Goal: Task Accomplishment & Management: Use online tool/utility

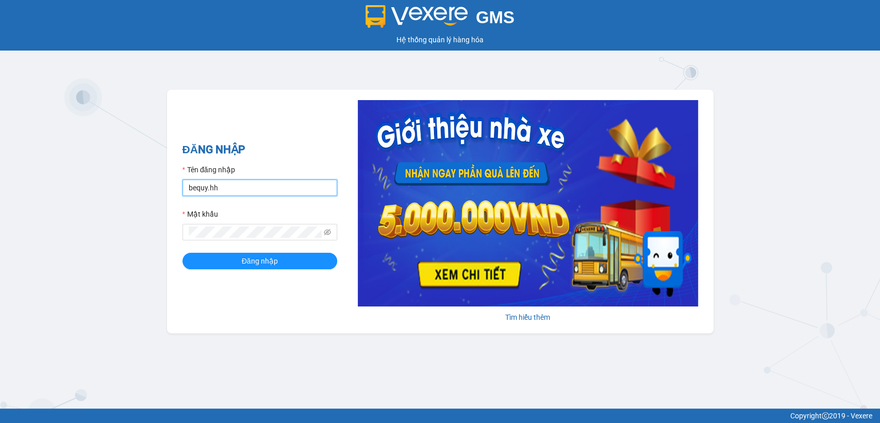
click at [297, 182] on input "bequy.hh" at bounding box center [259, 187] width 155 height 16
type input "quyhh.hh"
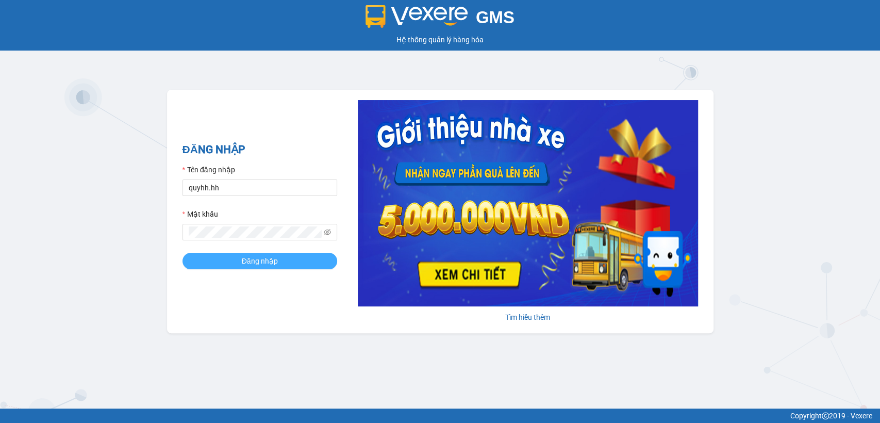
click at [293, 263] on button "Đăng nhập" at bounding box center [259, 261] width 155 height 16
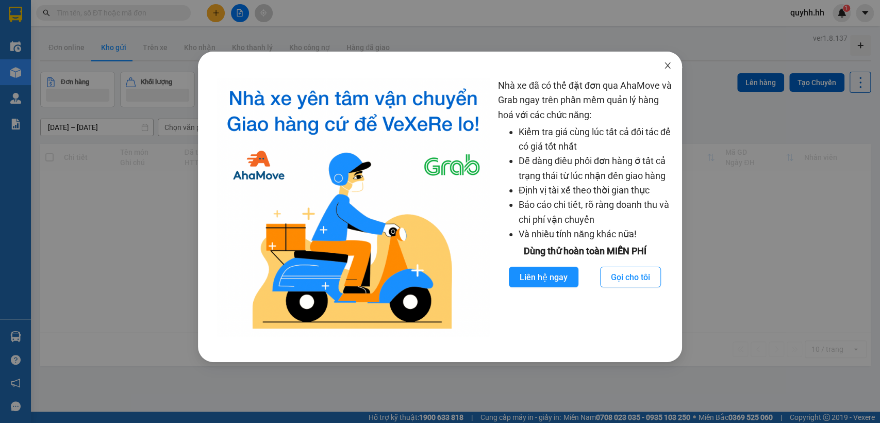
click at [668, 64] on icon "close" at bounding box center [667, 65] width 8 height 8
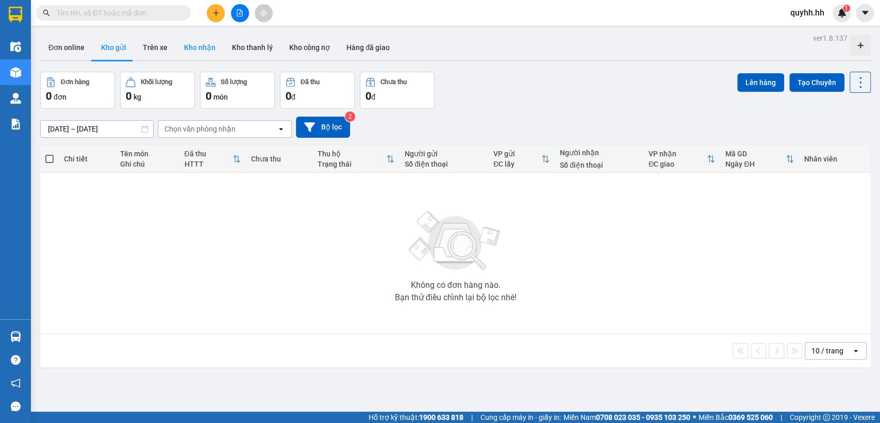
click at [198, 49] on button "Kho nhận" at bounding box center [200, 47] width 48 height 25
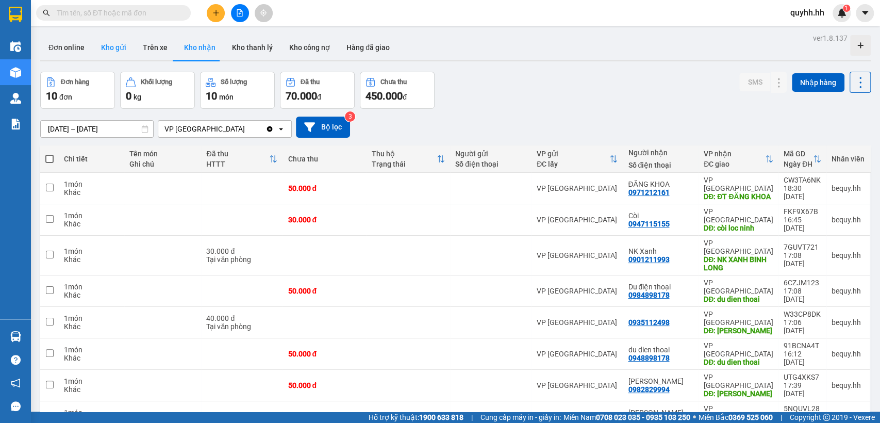
click at [117, 39] on button "Kho gửi" at bounding box center [114, 47] width 42 height 25
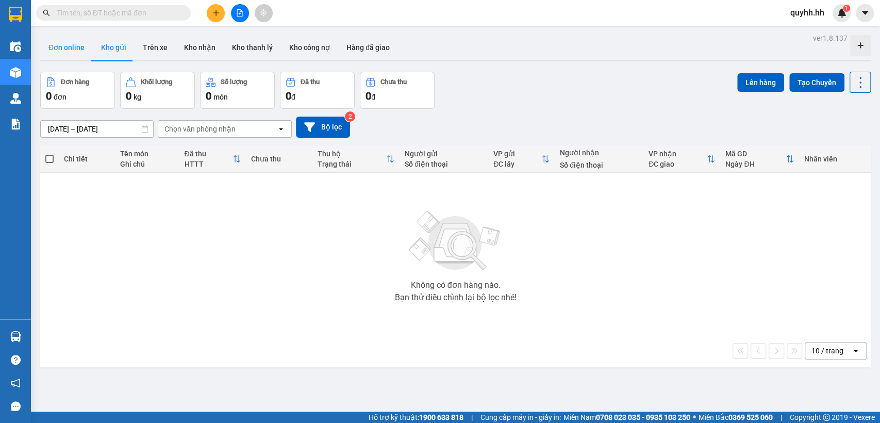
click at [78, 46] on button "Đơn online" at bounding box center [66, 47] width 53 height 25
type input "[DATE] – [DATE]"
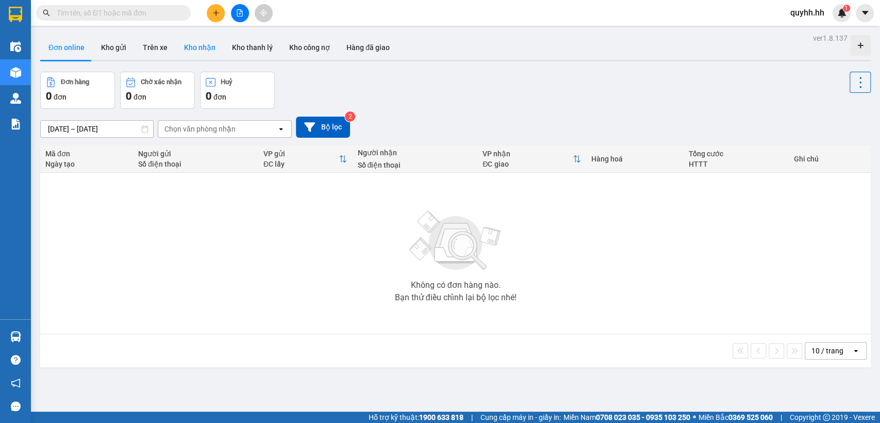
click at [190, 43] on button "Kho nhận" at bounding box center [200, 47] width 48 height 25
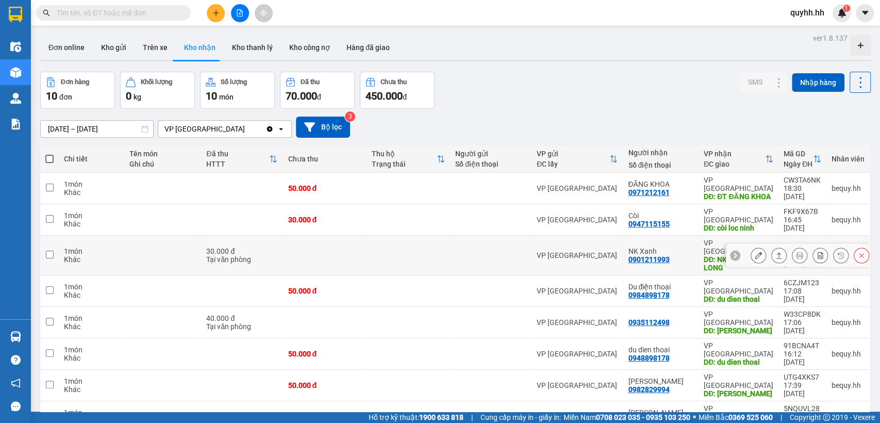
scroll to position [57, 0]
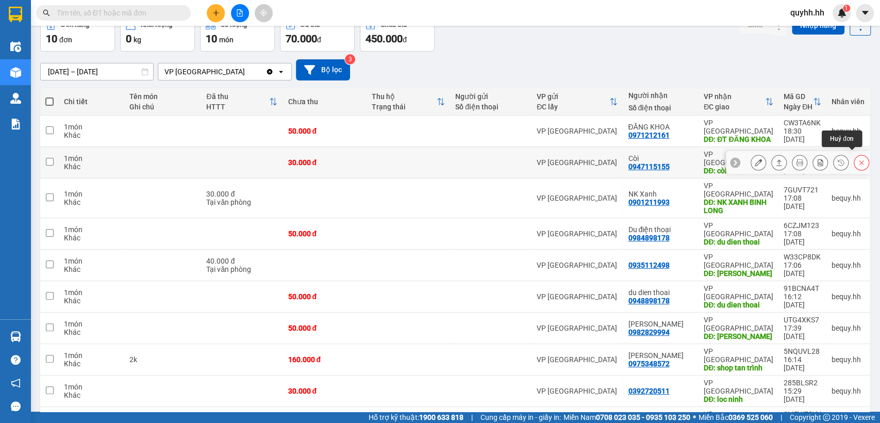
click at [854, 154] on button at bounding box center [861, 163] width 14 height 18
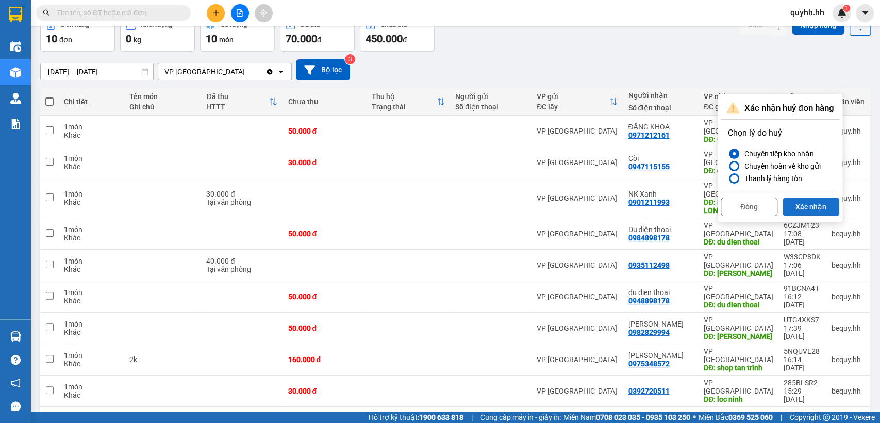
click at [797, 203] on button "Xác nhận" at bounding box center [810, 206] width 57 height 19
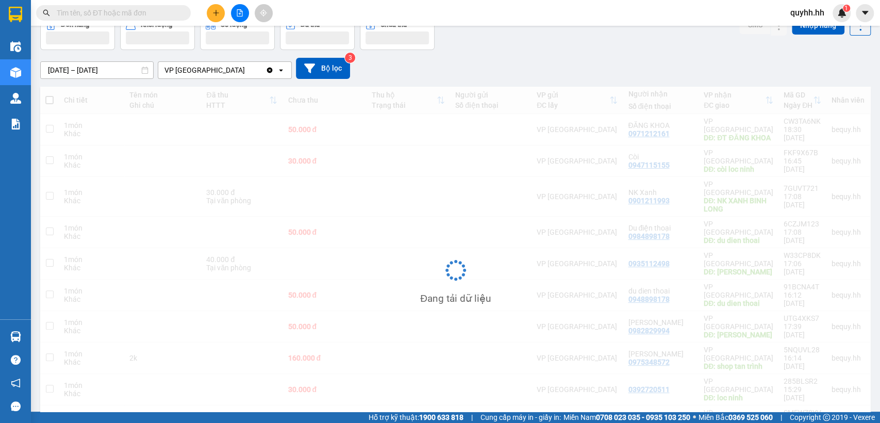
scroll to position [47, 0]
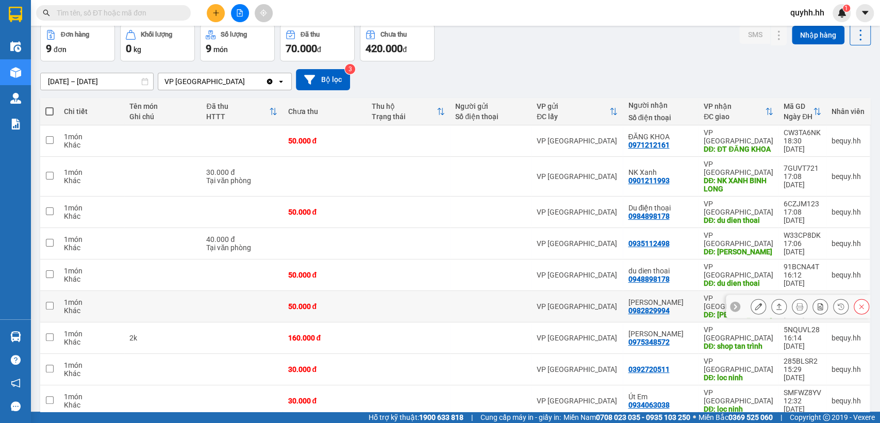
drag, startPoint x: 47, startPoint y: 270, endPoint x: 53, endPoint y: 269, distance: 5.3
click at [50, 302] on input "checkbox" at bounding box center [50, 306] width 8 height 8
checkbox input "true"
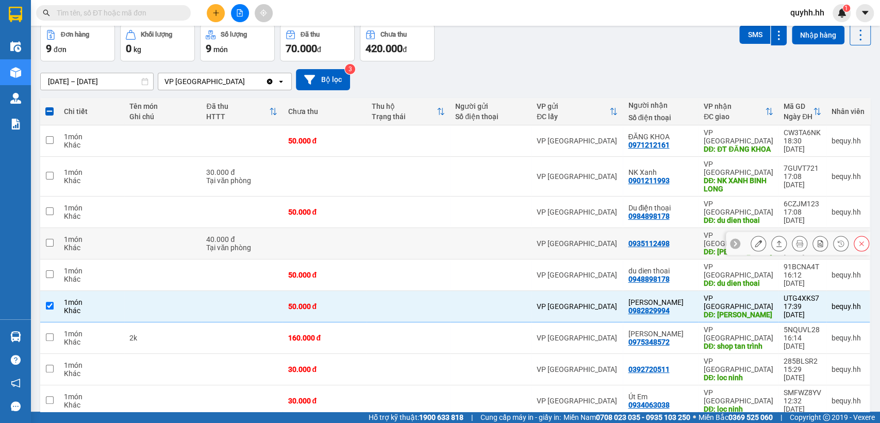
scroll to position [0, 0]
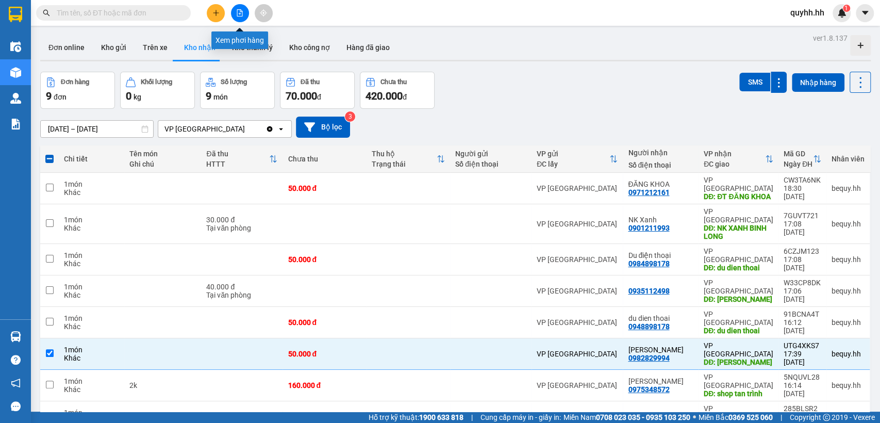
click at [232, 12] on button at bounding box center [240, 13] width 18 height 18
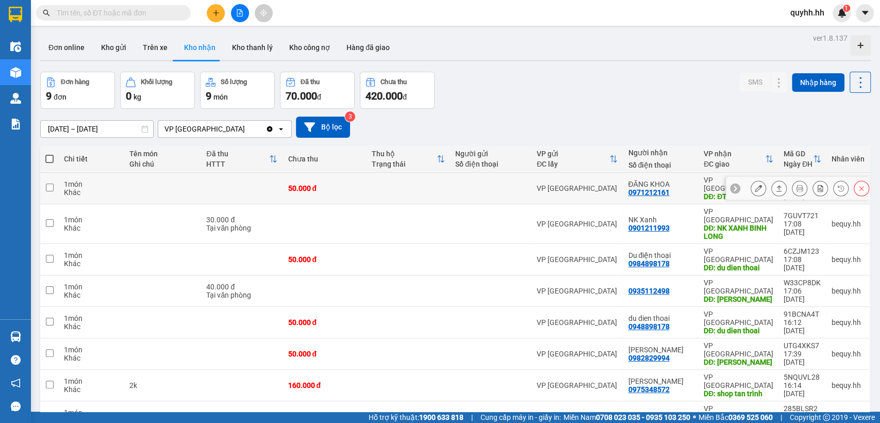
click at [858, 190] on icon at bounding box center [861, 188] width 7 height 7
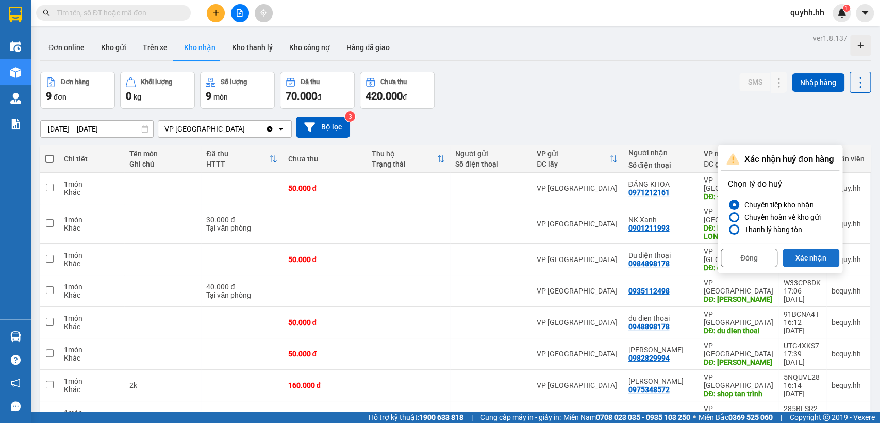
click at [806, 257] on button "Xác nhận" at bounding box center [810, 257] width 57 height 19
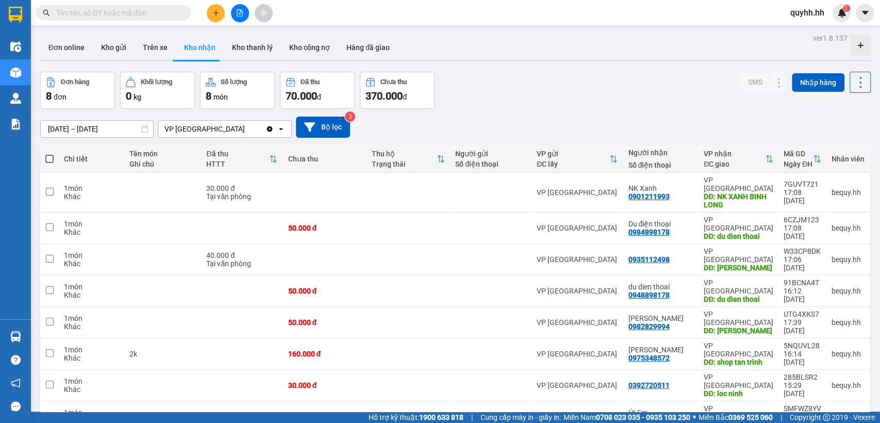
click at [207, 11] on button at bounding box center [216, 13] width 18 height 18
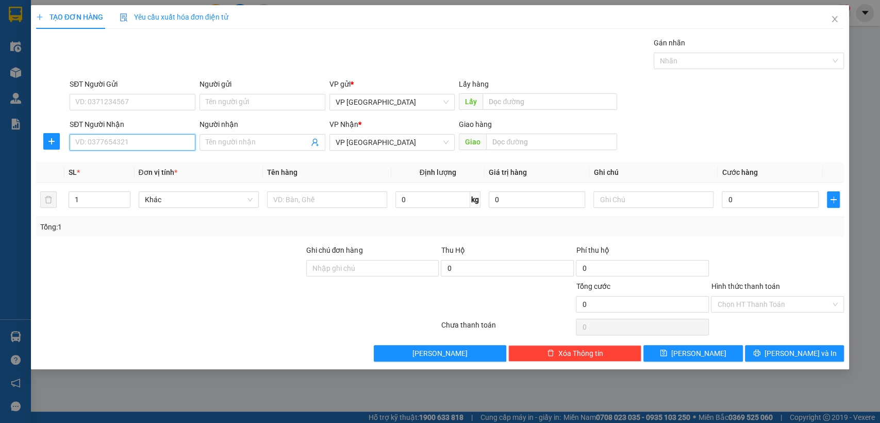
click at [161, 149] on input "SĐT Người Nhận" at bounding box center [133, 142] width 126 height 16
type input "0948022252"
click at [554, 140] on input "text" at bounding box center [551, 142] width 131 height 16
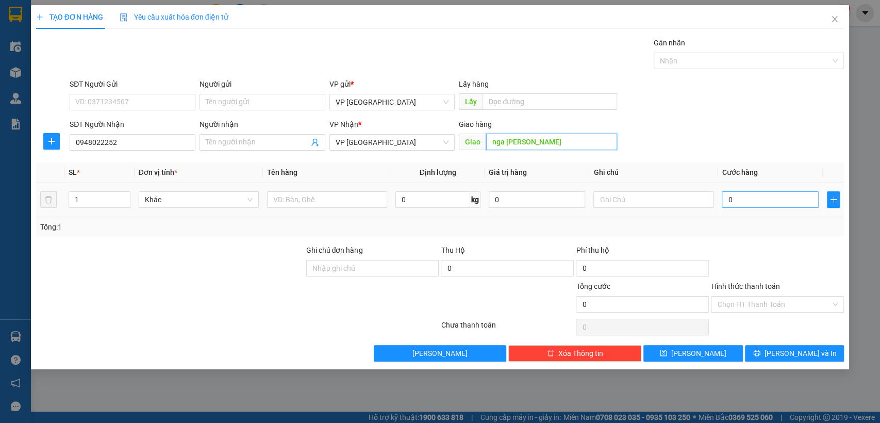
type input "nga [PERSON_NAME]"
click at [767, 195] on input "0" at bounding box center [770, 199] width 97 height 16
type input "1"
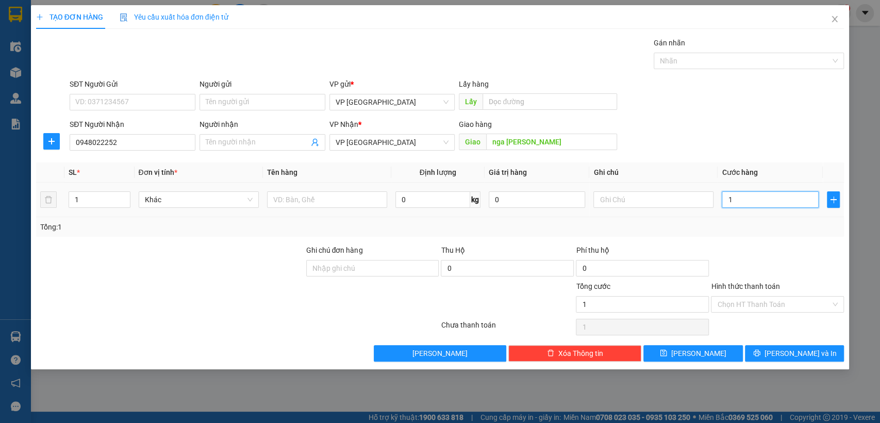
type input "16"
type input "160"
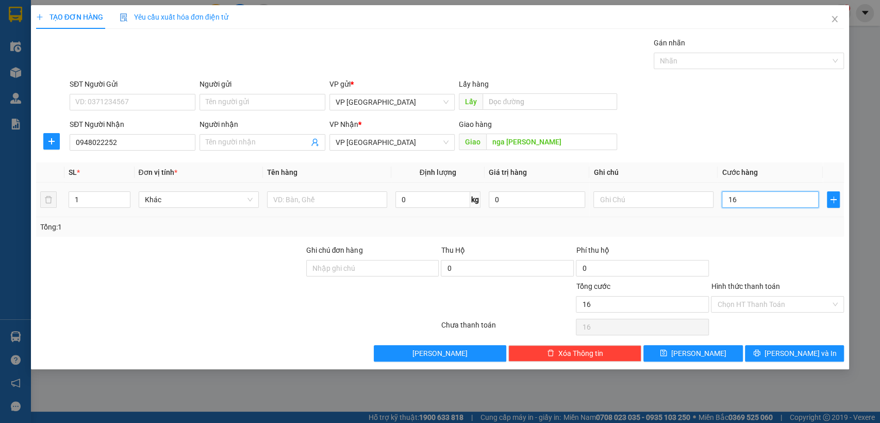
type input "160"
type input "1.600"
type input "16.000"
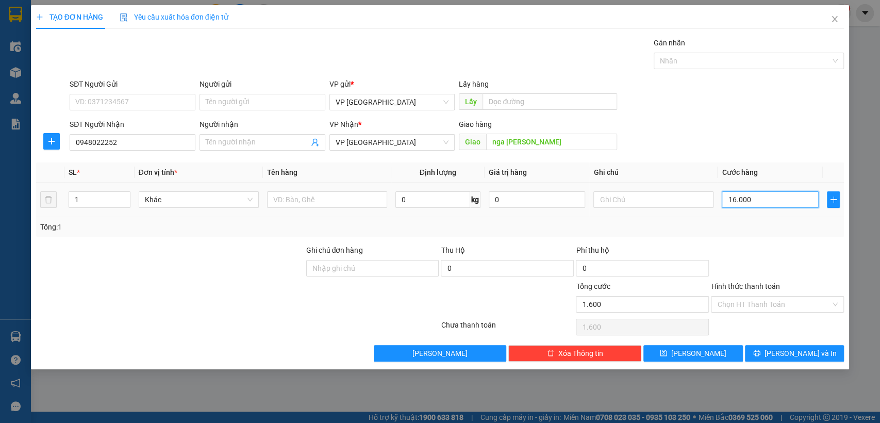
type input "16.000"
type input "160.000"
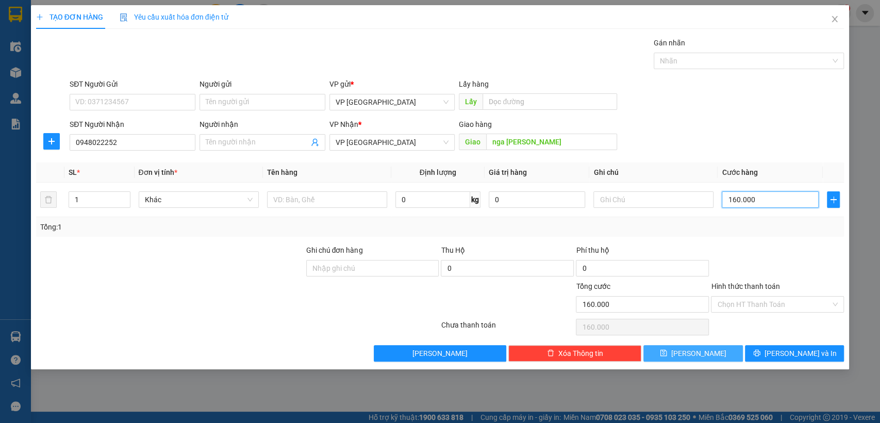
type input "160.000"
click at [711, 353] on button "[PERSON_NAME]" at bounding box center [692, 353] width 99 height 16
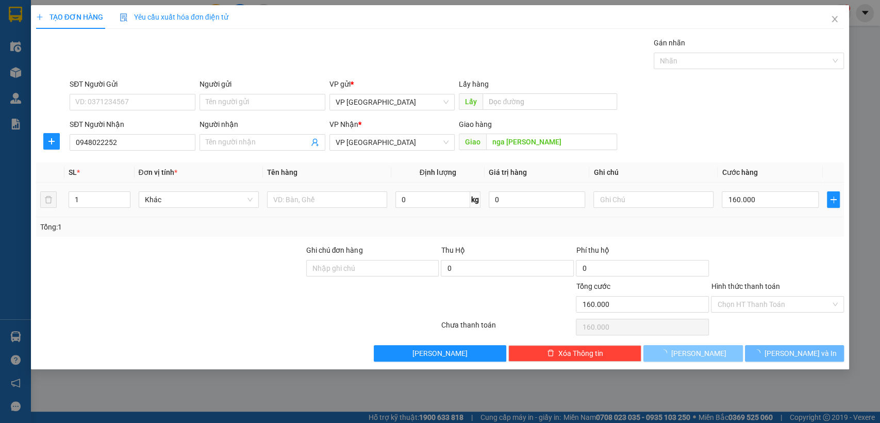
type input "0"
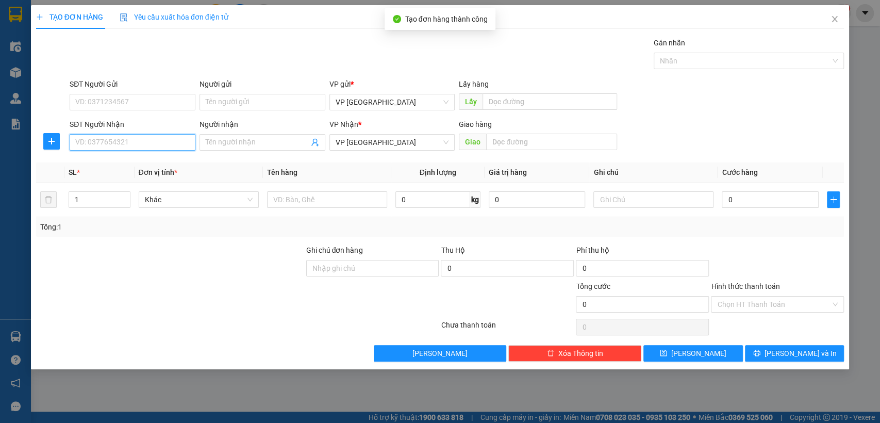
click at [153, 140] on input "SĐT Người Nhận" at bounding box center [133, 142] width 126 height 16
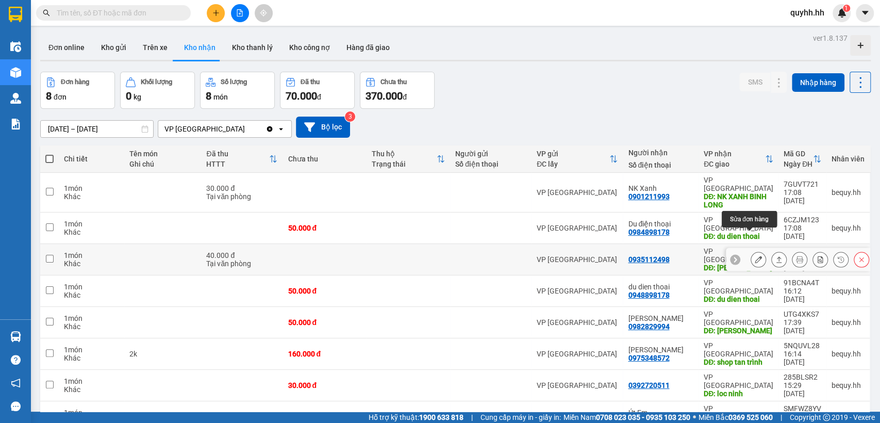
click at [755, 256] on icon at bounding box center [758, 259] width 7 height 7
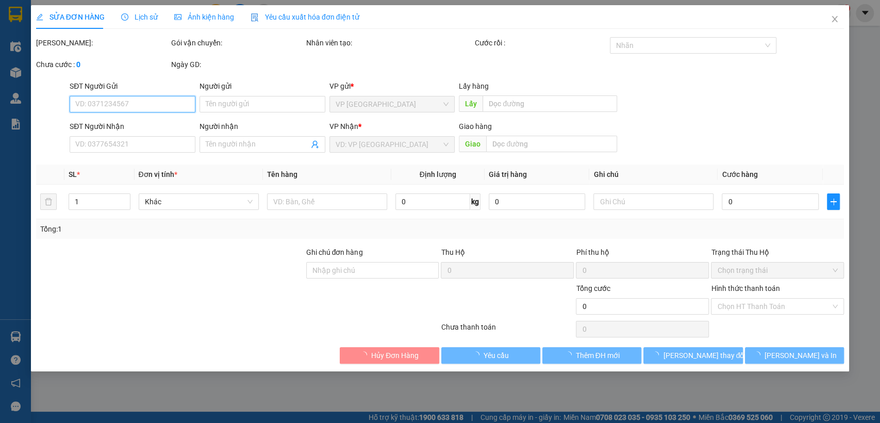
type input "0935112498"
type input "thanh luong"
type input "40.000"
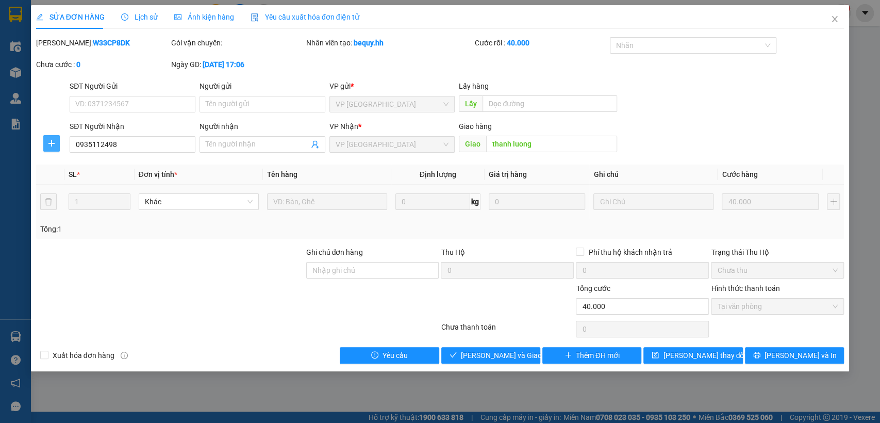
click at [49, 143] on icon "plus" at bounding box center [51, 143] width 6 height 1
click at [69, 178] on span "Chuyển hoàn" at bounding box center [70, 180] width 42 height 11
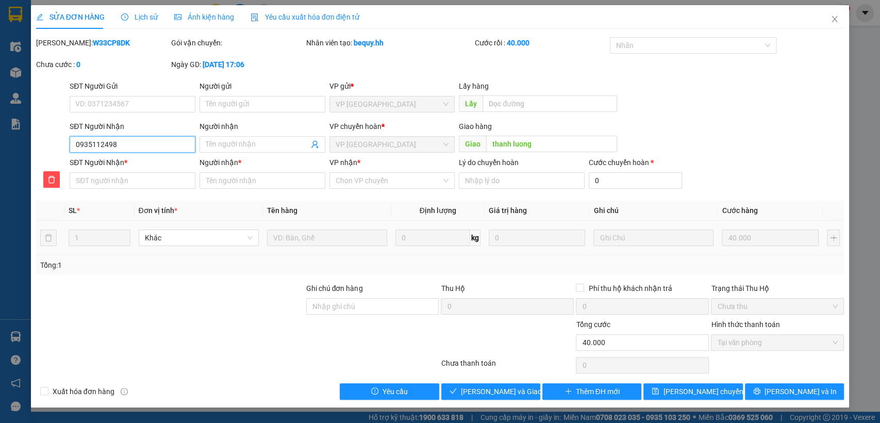
drag, startPoint x: 71, startPoint y: 139, endPoint x: 90, endPoint y: 143, distance: 19.4
click at [132, 141] on input "0935112498" at bounding box center [133, 144] width 126 height 16
paste input "0935112498"
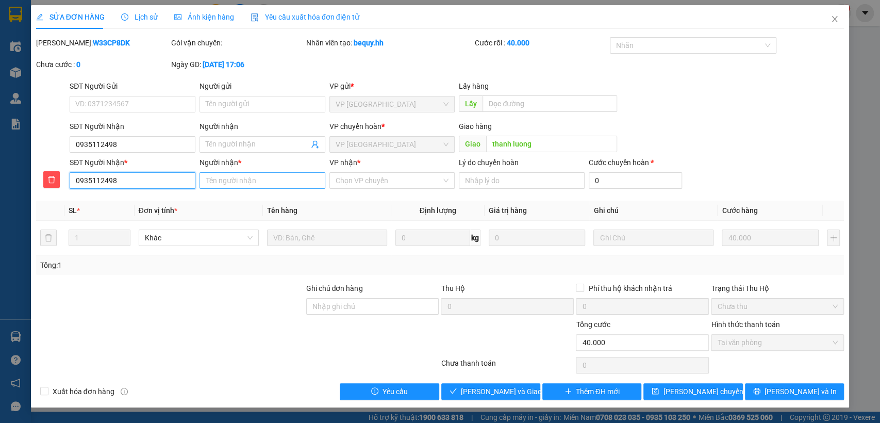
type input "0935112498"
click at [256, 181] on input "Người nhận *" at bounding box center [262, 180] width 126 height 16
type input "trinh"
click at [389, 185] on input "VP nhận *" at bounding box center [389, 180] width 106 height 15
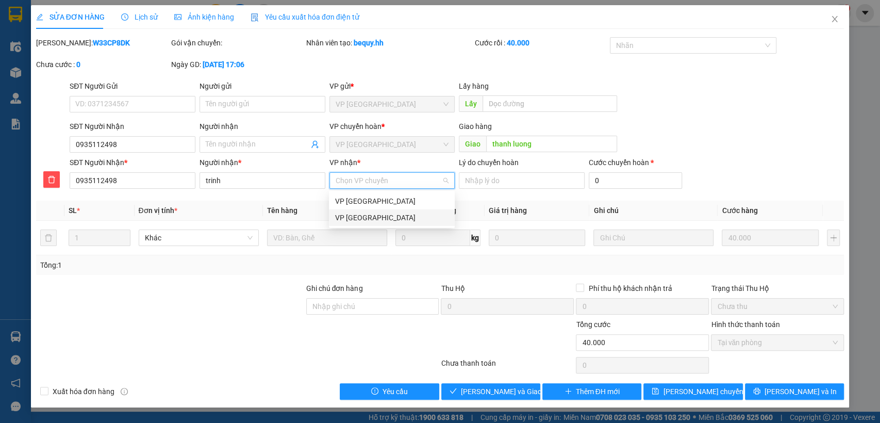
click at [379, 216] on div "VP [GEOGRAPHIC_DATA]" at bounding box center [391, 217] width 113 height 11
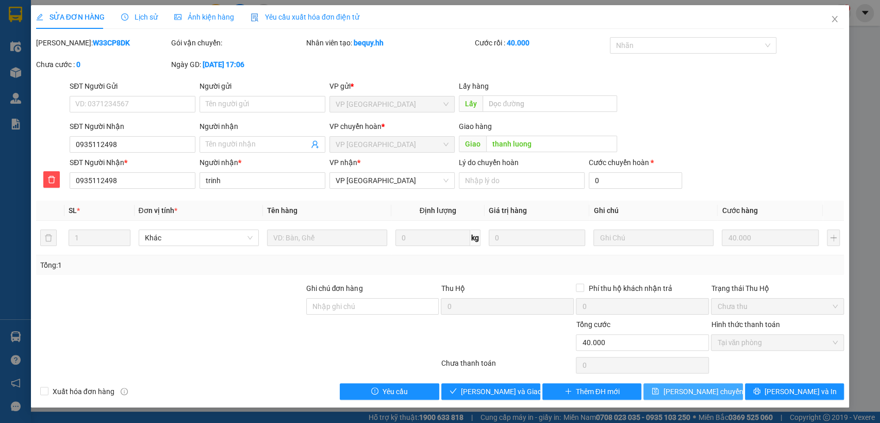
click at [698, 396] on span "[PERSON_NAME] chuyển hoàn" at bounding box center [712, 391] width 98 height 11
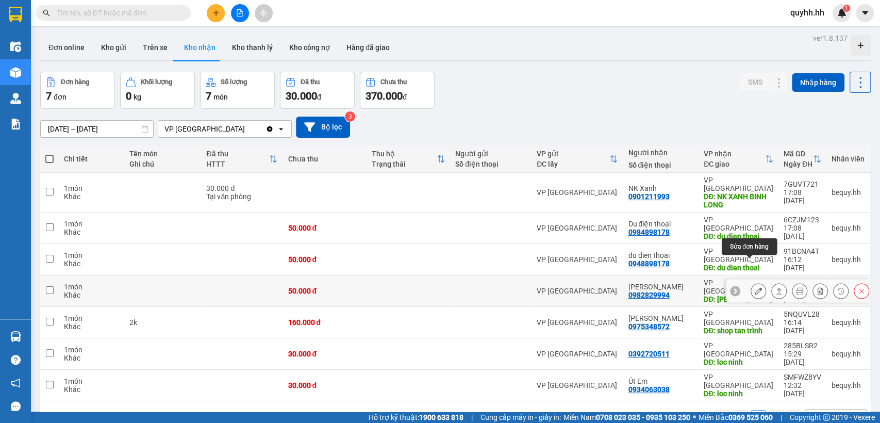
click at [755, 287] on icon at bounding box center [758, 290] width 7 height 7
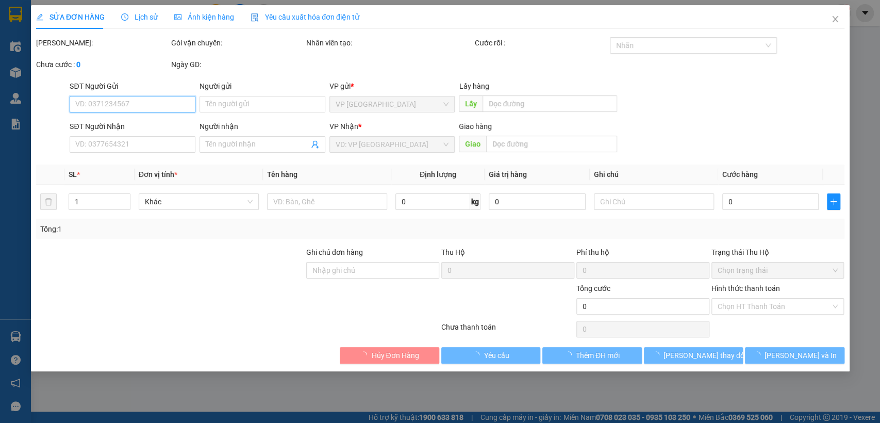
type input "0982829994"
type input "[PERSON_NAME]"
type input "50.000"
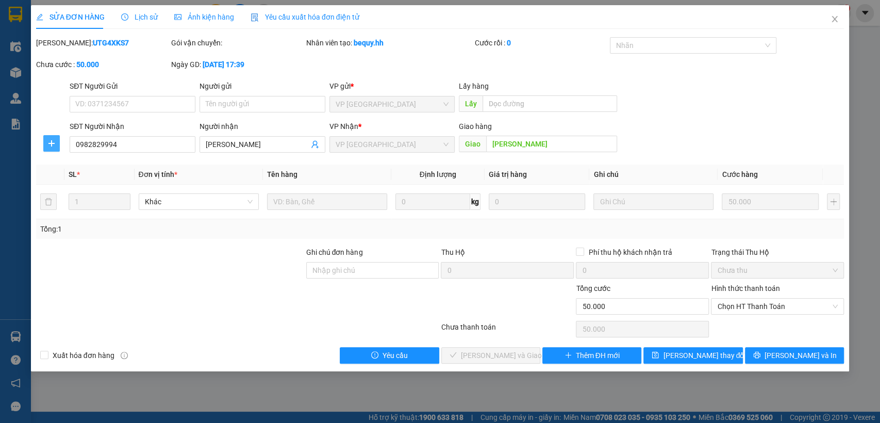
click at [48, 143] on icon "plus" at bounding box center [51, 143] width 8 height 8
click at [68, 182] on span "Chuyển hoàn" at bounding box center [70, 180] width 42 height 11
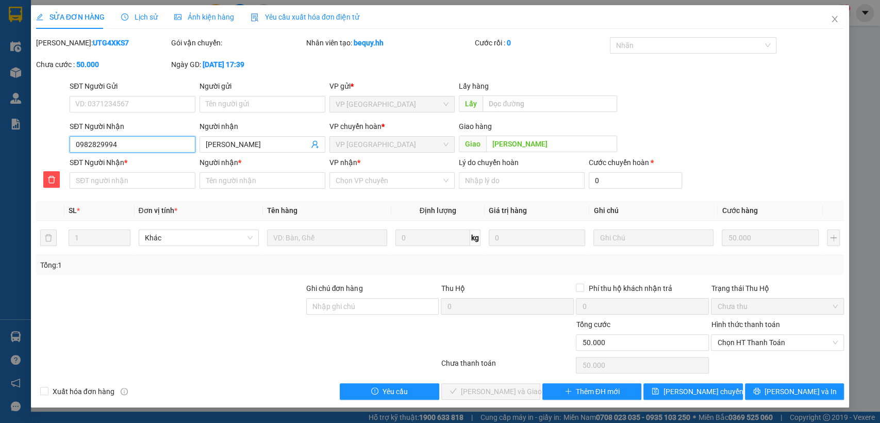
drag, startPoint x: 76, startPoint y: 145, endPoint x: 68, endPoint y: 147, distance: 8.5
click at [130, 135] on div "SĐT Người Nhận 0982829994 0982829994" at bounding box center [133, 139] width 126 height 36
paste input "0982829994"
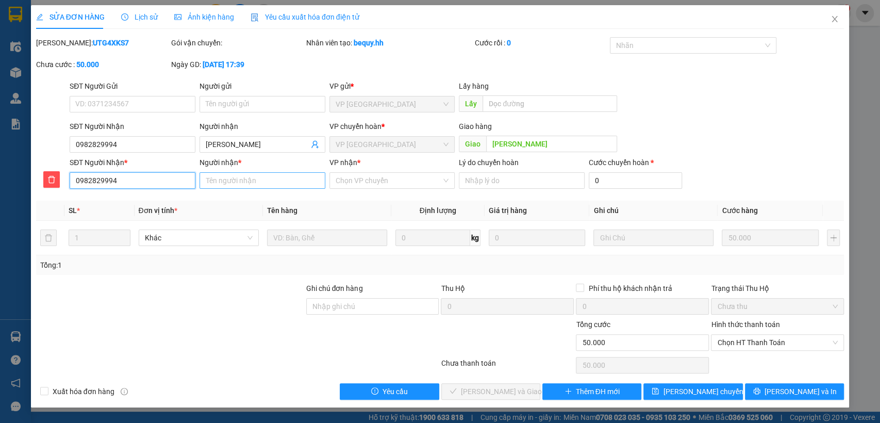
type input "0982829994"
click at [240, 182] on input "Người nhận *" at bounding box center [262, 180] width 126 height 16
type input "[PERSON_NAME]"
click at [401, 182] on input "VP nhận *" at bounding box center [389, 180] width 106 height 15
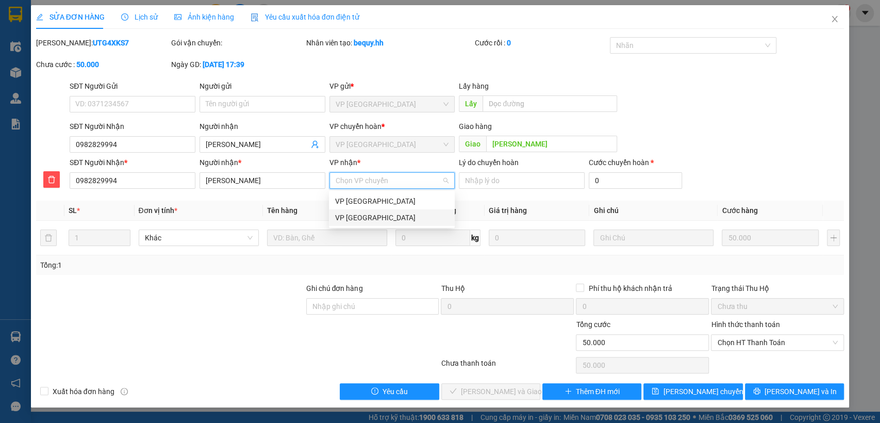
click at [363, 218] on div "VP [GEOGRAPHIC_DATA]" at bounding box center [391, 217] width 113 height 11
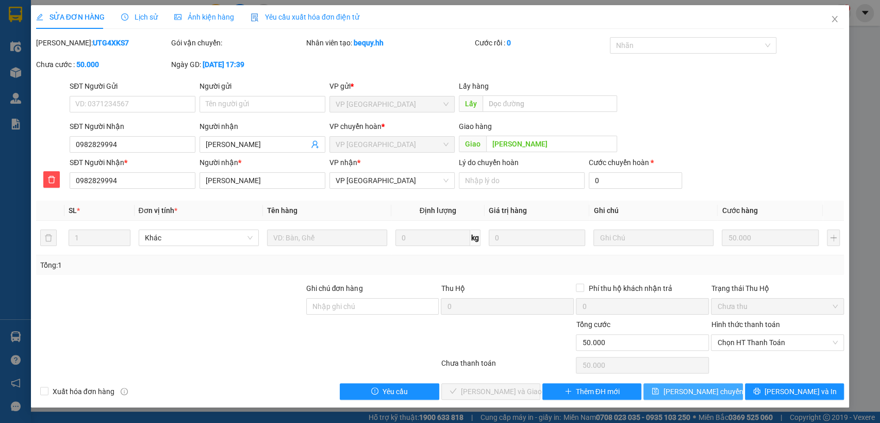
click at [677, 389] on span "[PERSON_NAME] chuyển hoàn" at bounding box center [712, 391] width 98 height 11
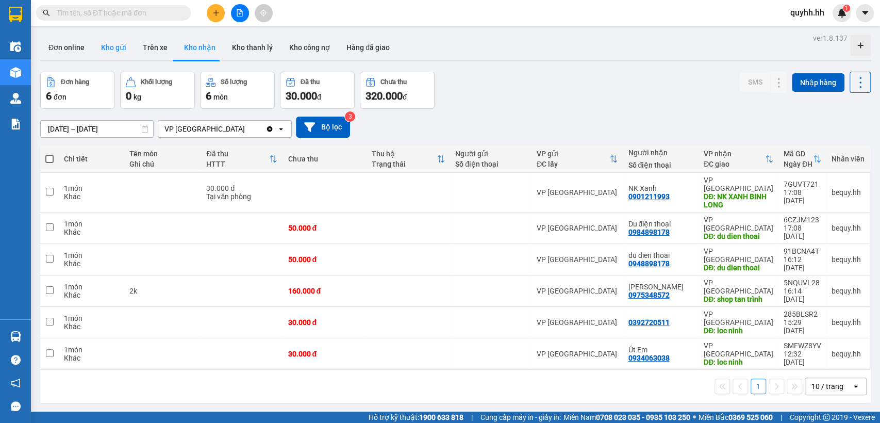
click at [121, 49] on button "Kho gửi" at bounding box center [114, 47] width 42 height 25
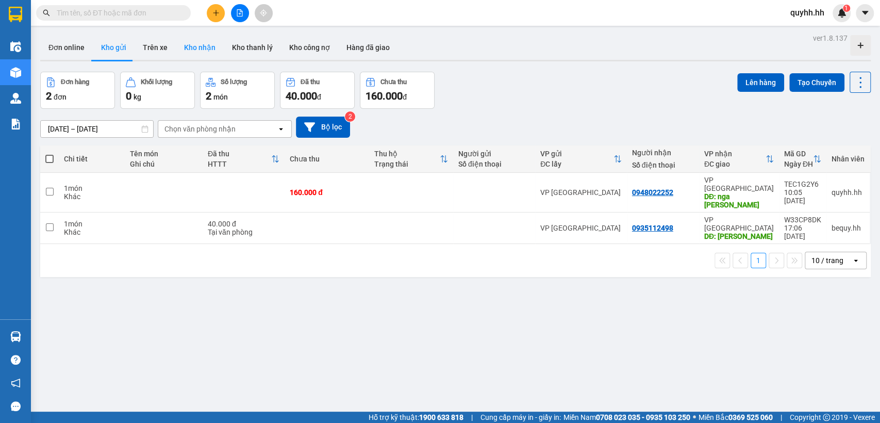
click at [199, 47] on button "Kho nhận" at bounding box center [200, 47] width 48 height 25
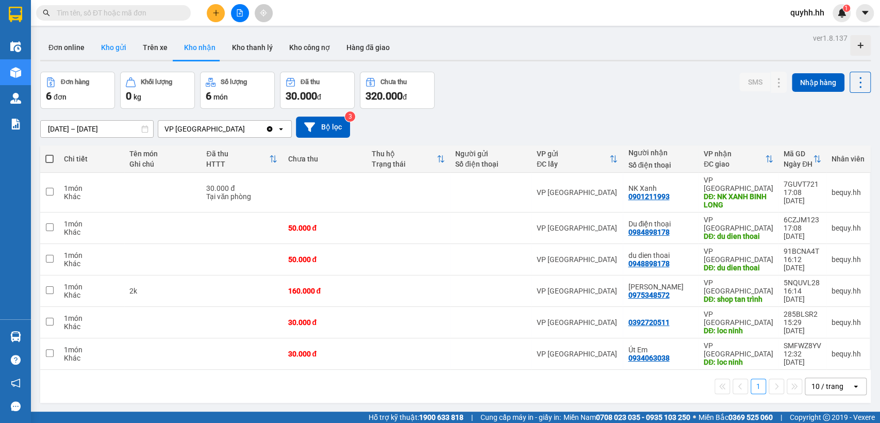
click at [125, 47] on button "Kho gửi" at bounding box center [114, 47] width 42 height 25
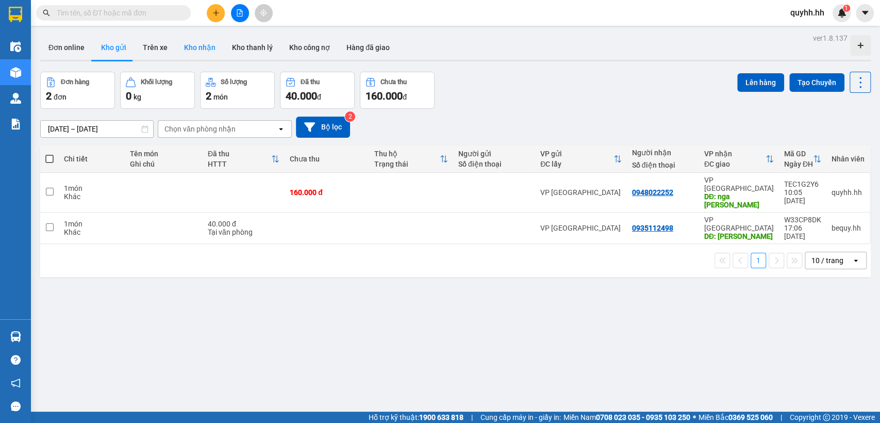
click at [202, 46] on button "Kho nhận" at bounding box center [200, 47] width 48 height 25
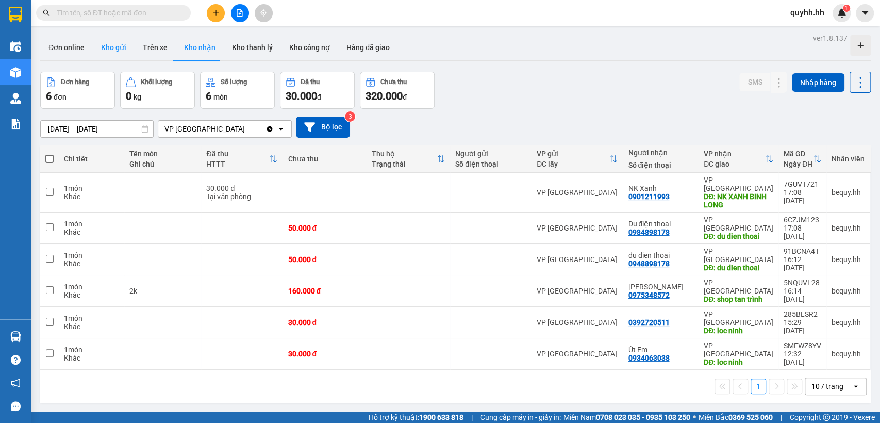
click at [123, 45] on button "Kho gửi" at bounding box center [114, 47] width 42 height 25
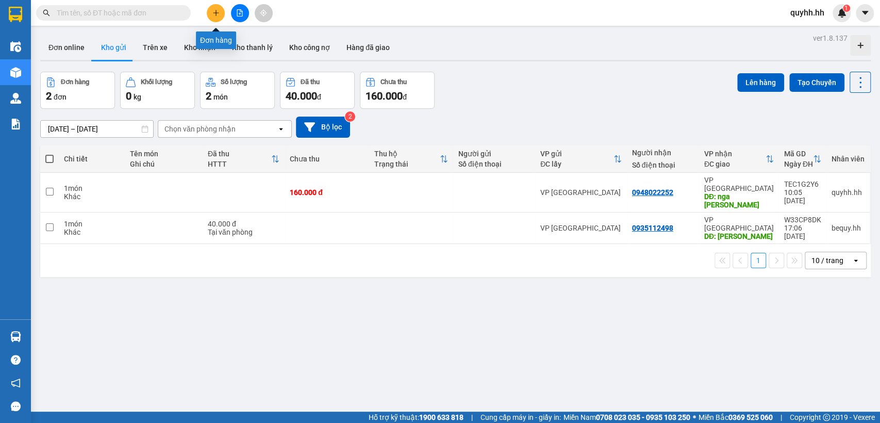
click at [214, 13] on icon "plus" at bounding box center [215, 12] width 7 height 7
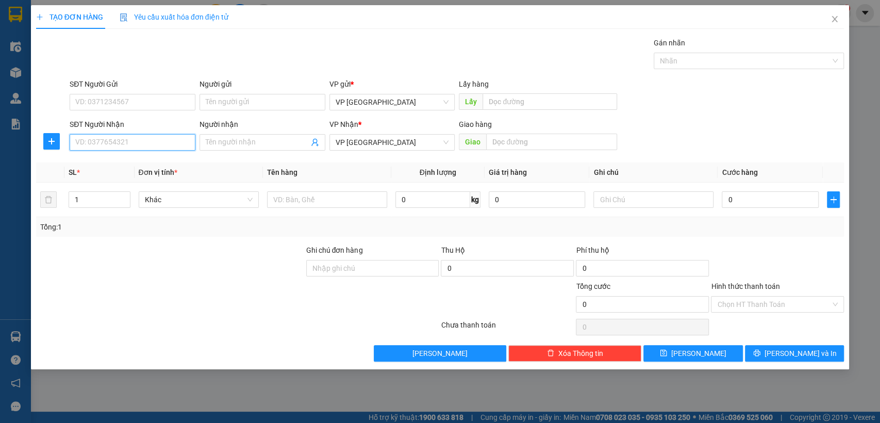
click at [154, 135] on input "SĐT Người Nhận" at bounding box center [133, 142] width 126 height 16
click at [237, 138] on input "Người nhận" at bounding box center [257, 142] width 103 height 11
type input "[PERSON_NAME]"
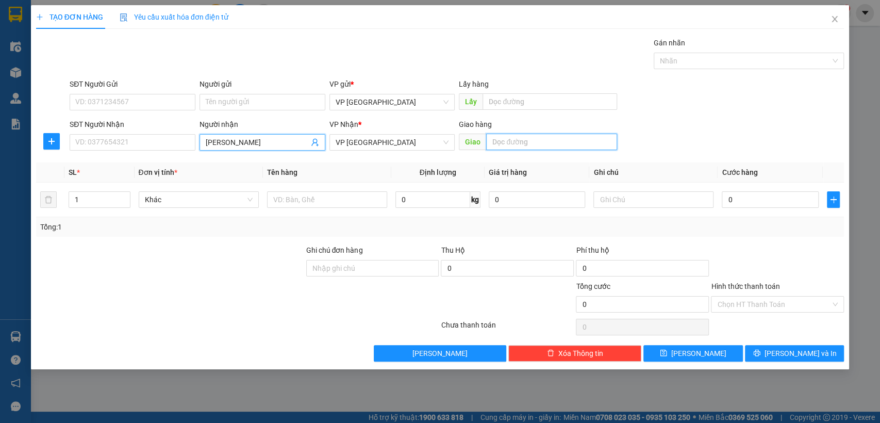
click at [523, 141] on input "text" at bounding box center [551, 142] width 131 height 16
type input "t"
type input "[PERSON_NAME]"
click at [777, 208] on div "0" at bounding box center [770, 199] width 97 height 21
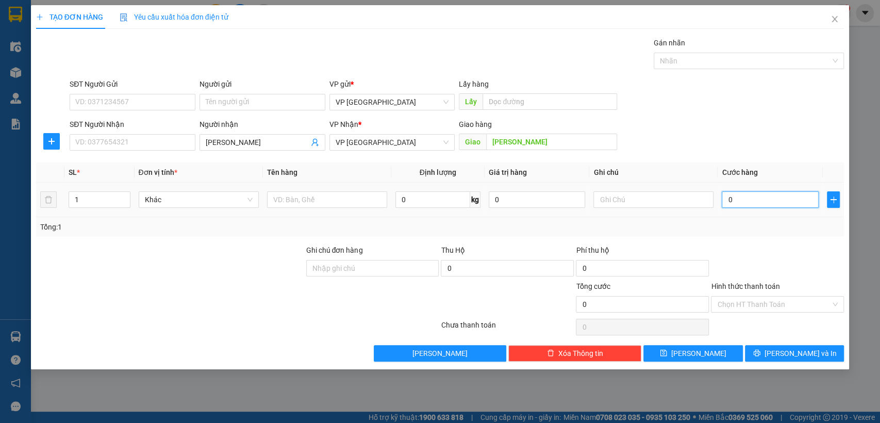
click at [775, 197] on input "0" at bounding box center [770, 199] width 97 height 16
type input "5"
type input "50"
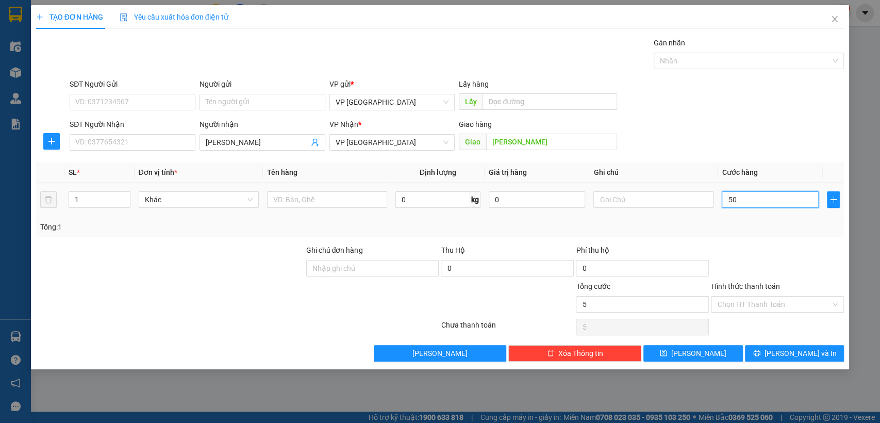
type input "50"
type input "500"
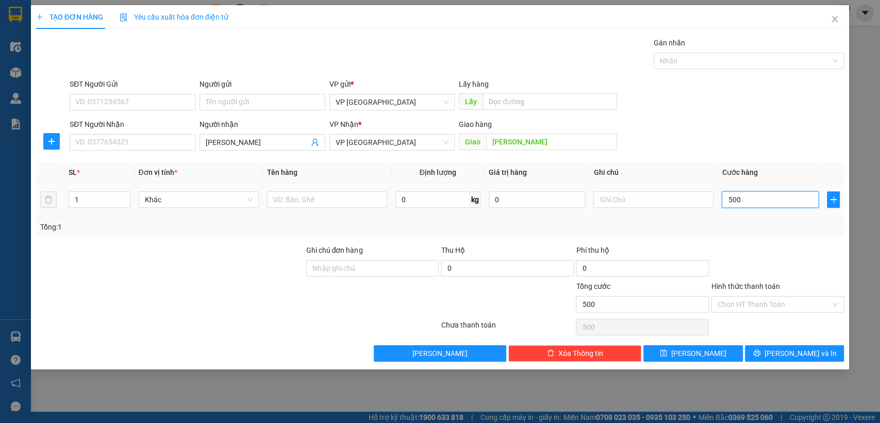
type input "5.000"
type input "50.000"
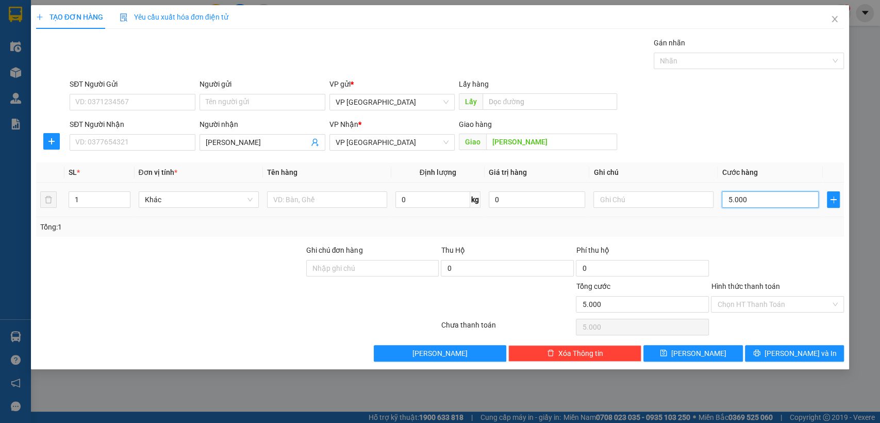
type input "50.000"
click at [697, 351] on span "[PERSON_NAME]" at bounding box center [698, 352] width 55 height 11
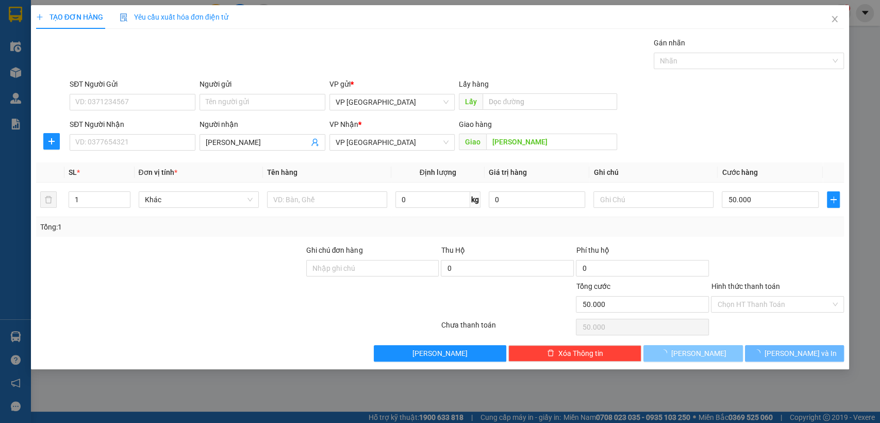
type input "0"
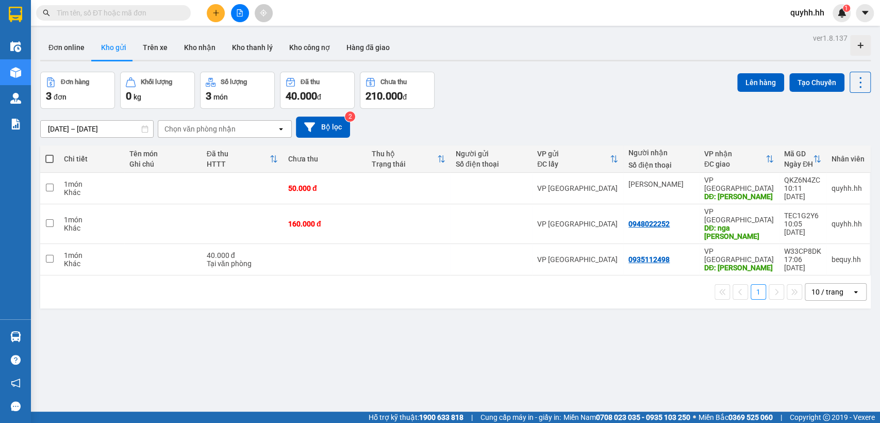
click at [49, 158] on span at bounding box center [49, 159] width 8 height 8
click at [49, 154] on input "checkbox" at bounding box center [49, 154] width 0 height 0
checkbox input "true"
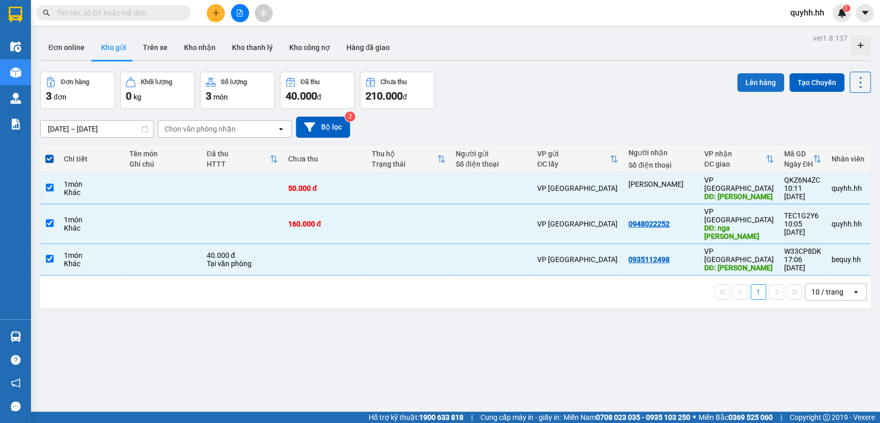
click at [757, 79] on button "Lên hàng" at bounding box center [760, 82] width 47 height 19
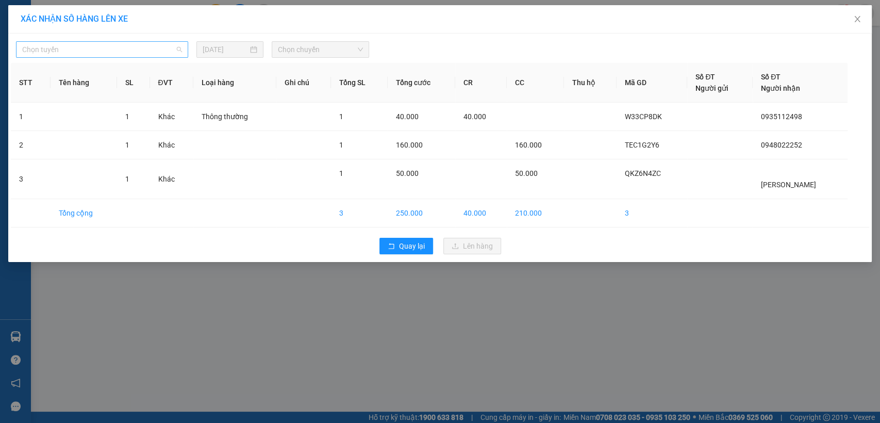
click at [169, 48] on span "Chọn tuyến" at bounding box center [102, 49] width 160 height 15
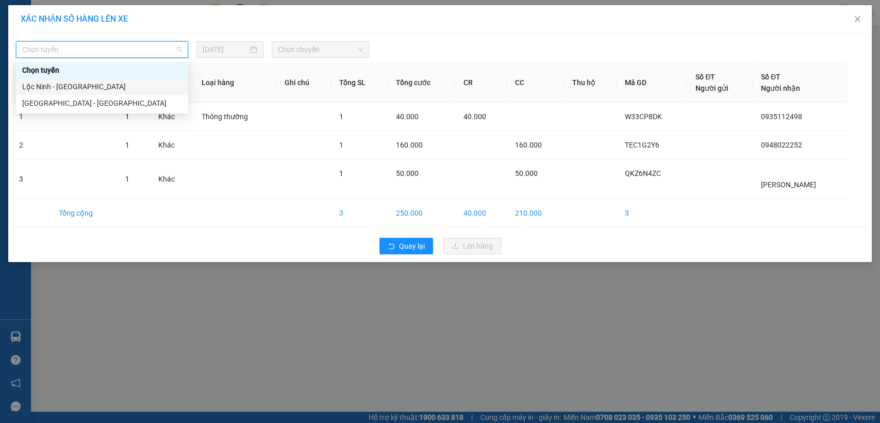
click at [63, 87] on div "Lộc Ninh - [GEOGRAPHIC_DATA]" at bounding box center [102, 86] width 160 height 11
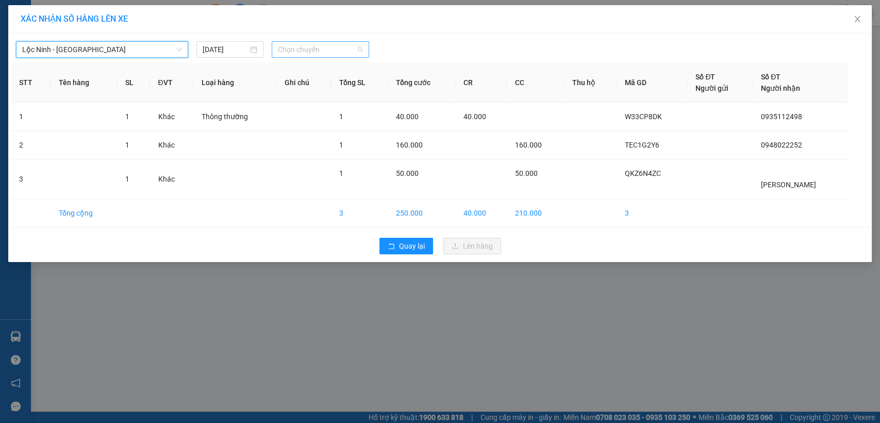
click at [307, 52] on span "Chọn chuyến" at bounding box center [320, 49] width 85 height 15
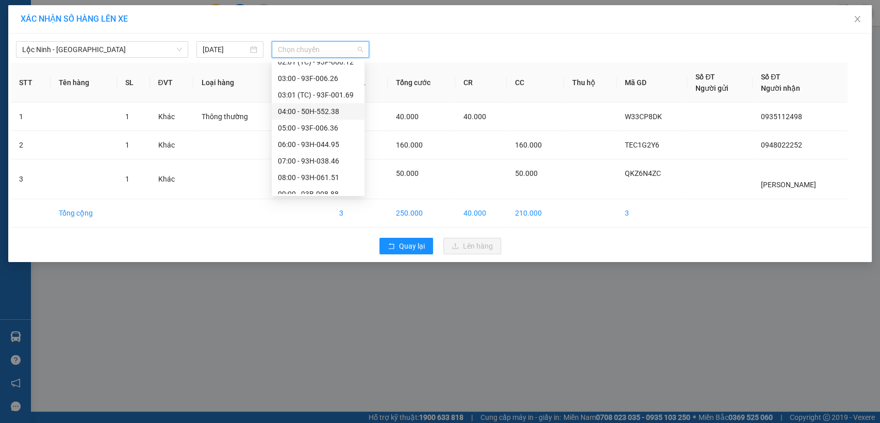
scroll to position [57, 0]
click at [304, 174] on div "09:00 - 93B-008.88" at bounding box center [318, 177] width 80 height 11
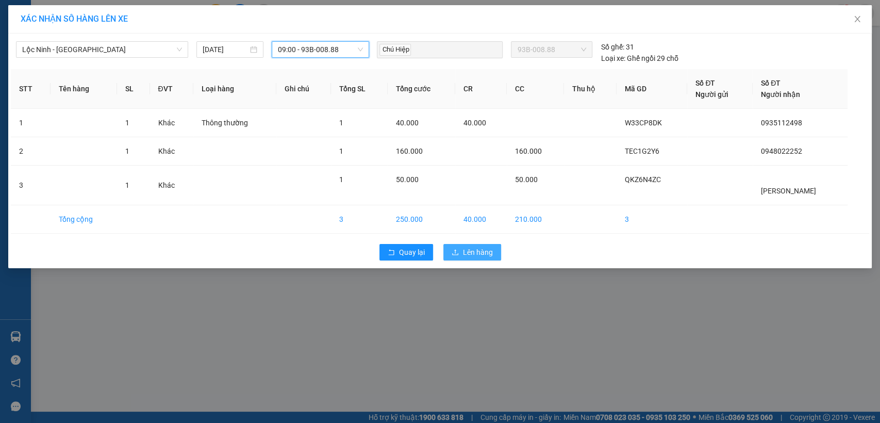
click at [475, 255] on span "Lên hàng" at bounding box center [478, 251] width 30 height 11
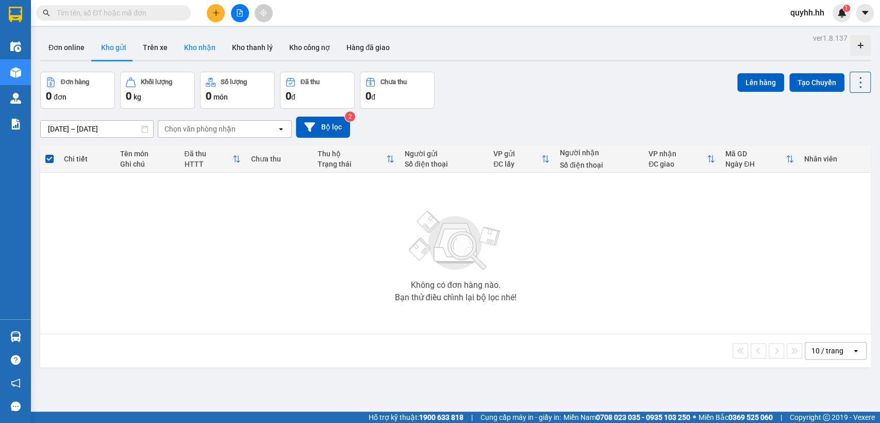
click at [198, 43] on button "Kho nhận" at bounding box center [200, 47] width 48 height 25
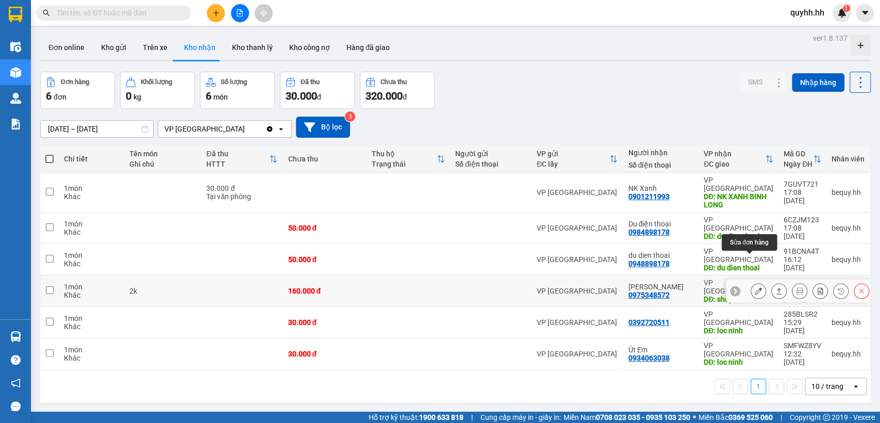
click at [755, 287] on icon at bounding box center [758, 290] width 7 height 7
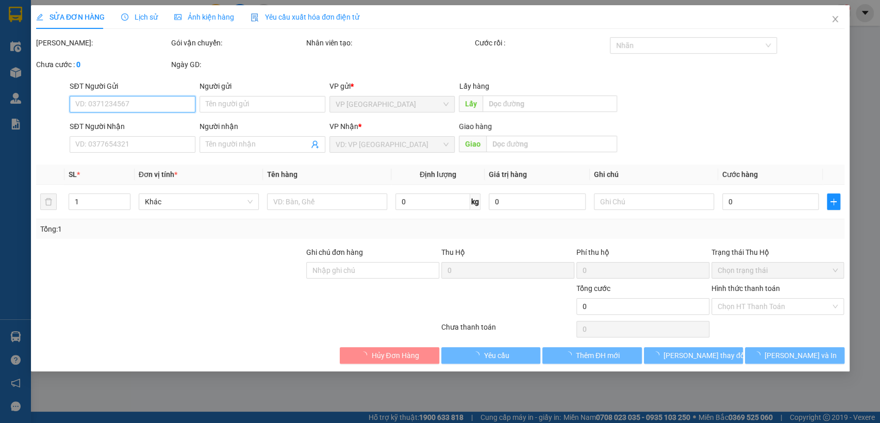
type input "0975348572"
type input "[PERSON_NAME]"
type input "shop tan trình"
type input "160.000"
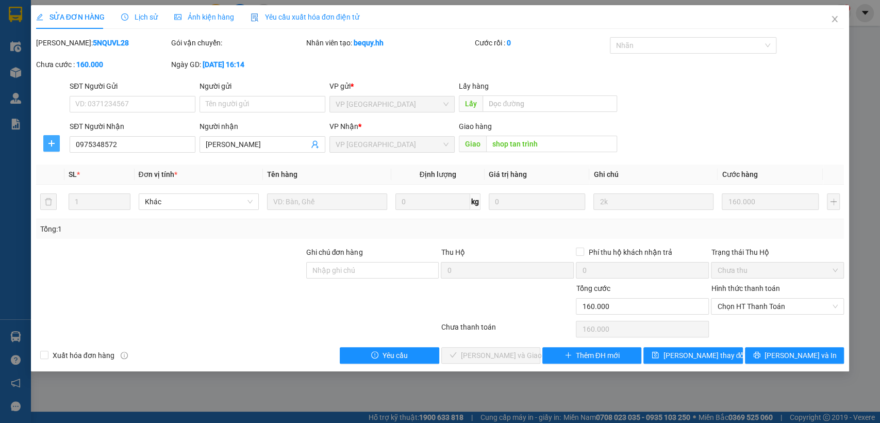
click at [57, 140] on span "plus" at bounding box center [51, 143] width 15 height 8
click at [64, 179] on span "Chuyển hoàn" at bounding box center [70, 180] width 42 height 11
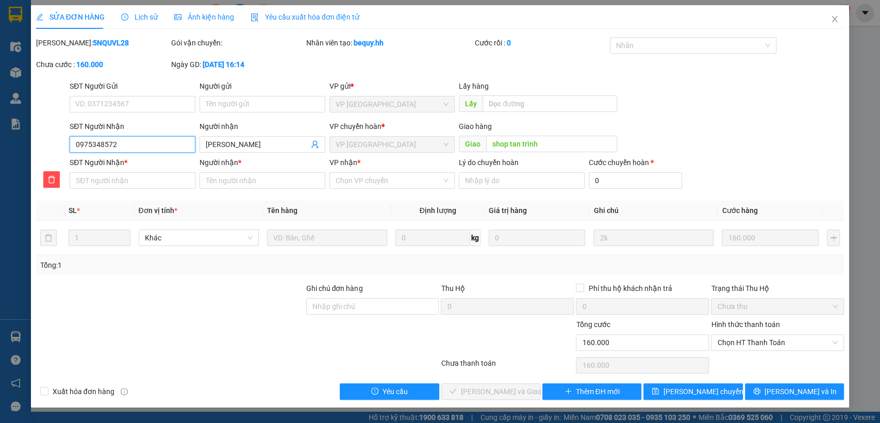
drag, startPoint x: 71, startPoint y: 147, endPoint x: 136, endPoint y: 136, distance: 65.9
click at [136, 136] on input "0975348572" at bounding box center [133, 144] width 126 height 16
paste input "0975348572"
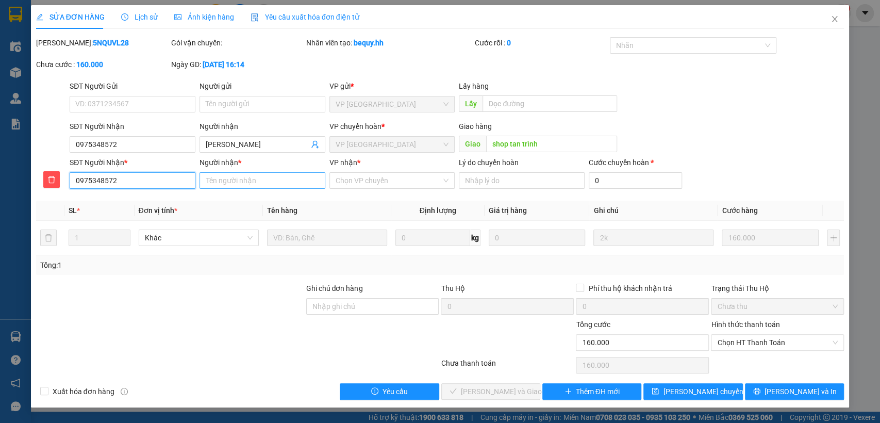
type input "0975348572"
click at [271, 177] on input "Người nhận *" at bounding box center [262, 180] width 126 height 16
type input "tấn trình"
click at [382, 182] on input "VP nhận *" at bounding box center [389, 180] width 106 height 15
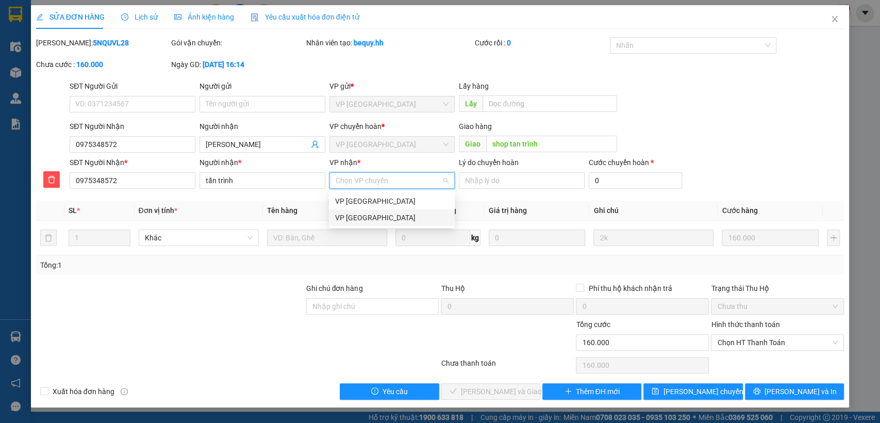
click at [378, 215] on div "VP [GEOGRAPHIC_DATA]" at bounding box center [391, 217] width 113 height 11
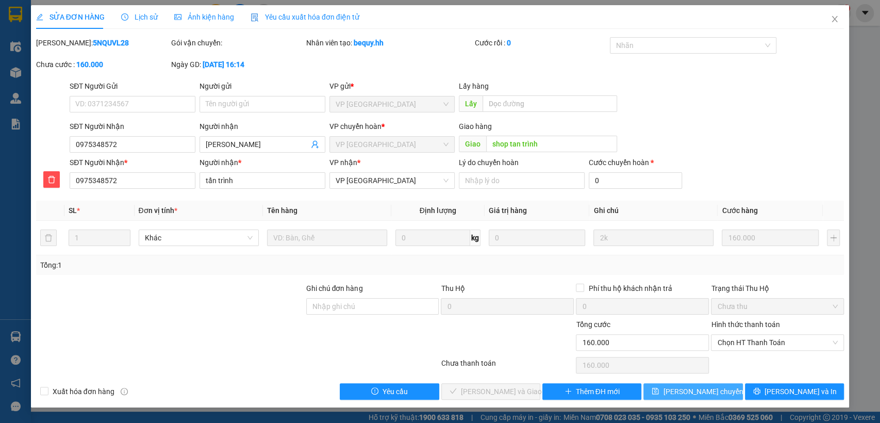
click at [705, 394] on span "[PERSON_NAME] chuyển hoàn" at bounding box center [712, 391] width 98 height 11
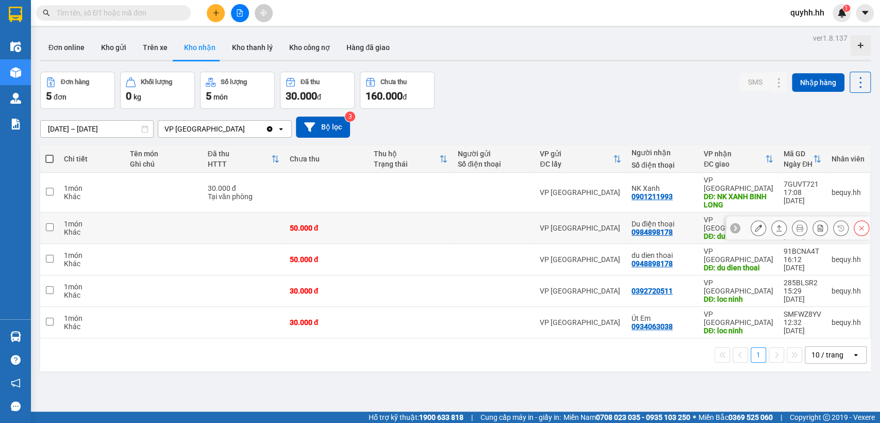
click at [760, 220] on div at bounding box center [810, 227] width 119 height 15
click at [755, 224] on icon at bounding box center [758, 227] width 7 height 7
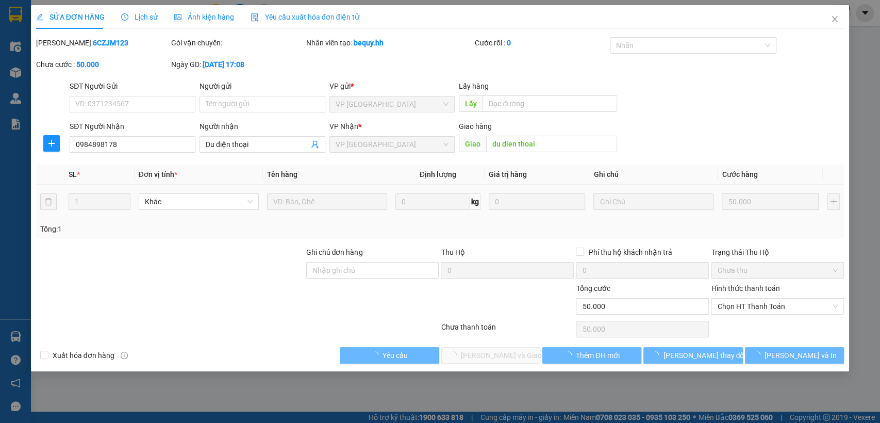
type input "0984898178"
type input "Du điện thoại"
type input "du dien thoai"
type input "50.000"
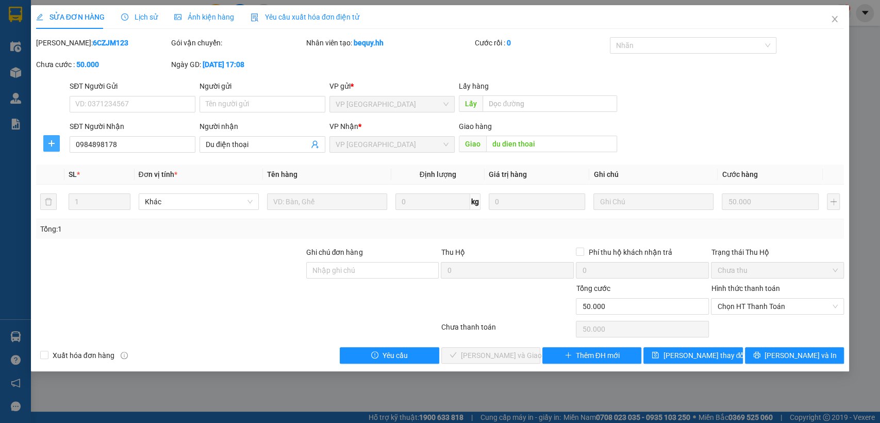
click at [46, 137] on button "button" at bounding box center [51, 143] width 16 height 16
click at [68, 181] on span "Chuyển hoàn" at bounding box center [70, 180] width 42 height 11
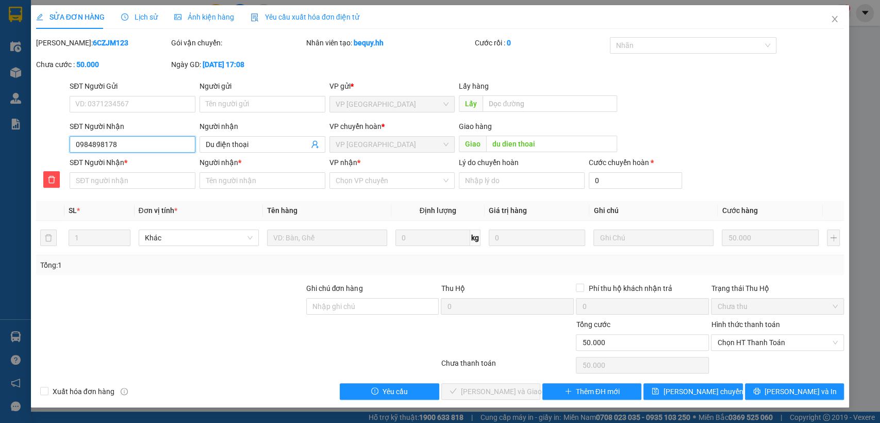
drag, startPoint x: 73, startPoint y: 144, endPoint x: 124, endPoint y: 139, distance: 51.8
click at [124, 139] on input "0984898178" at bounding box center [133, 144] width 126 height 16
paste input "0984898178"
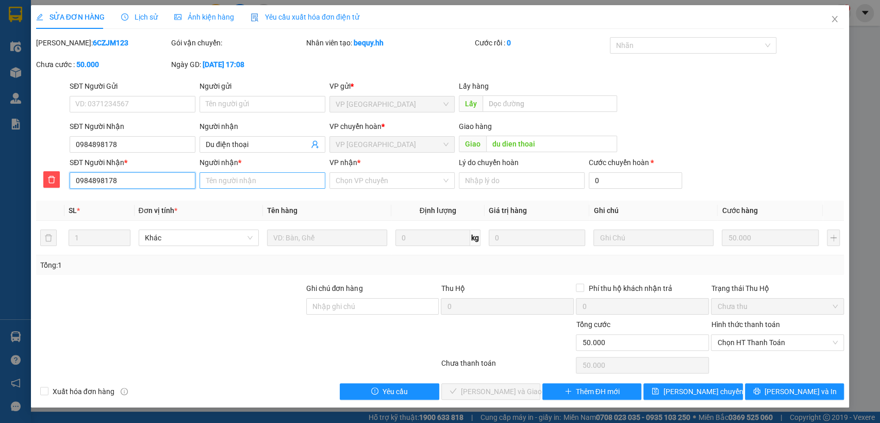
type input "0984898178"
click at [229, 183] on input "Người nhận *" at bounding box center [262, 180] width 126 height 16
type input "du"
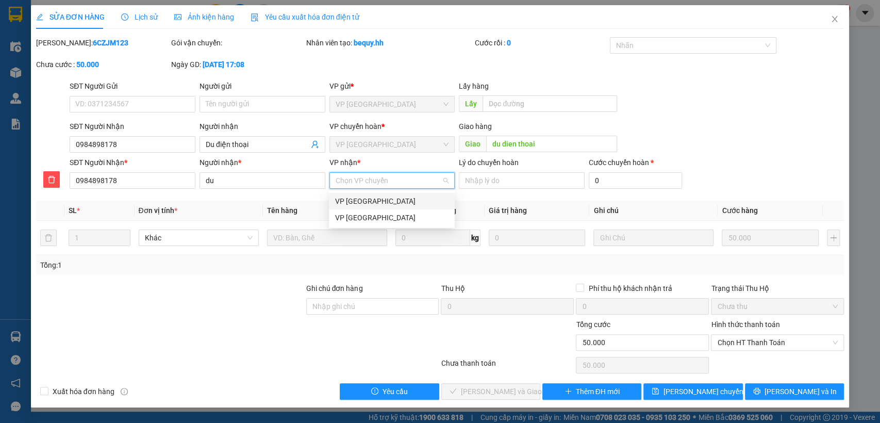
click at [384, 182] on input "VP nhận *" at bounding box center [389, 180] width 106 height 15
click at [382, 219] on div "VP [GEOGRAPHIC_DATA]" at bounding box center [391, 217] width 113 height 11
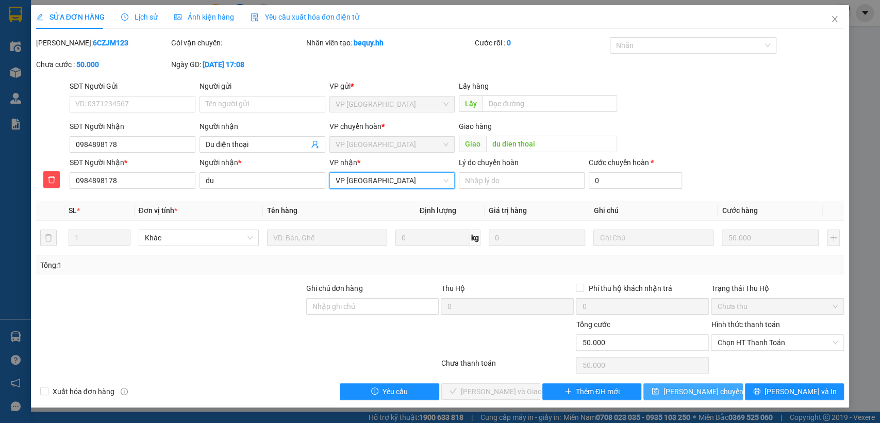
click at [672, 389] on span "[PERSON_NAME] chuyển hoàn" at bounding box center [712, 391] width 98 height 11
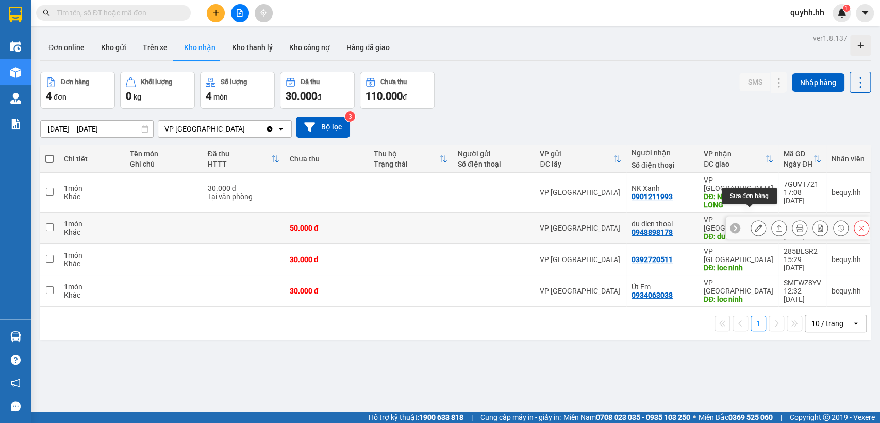
click at [755, 224] on icon at bounding box center [758, 227] width 7 height 7
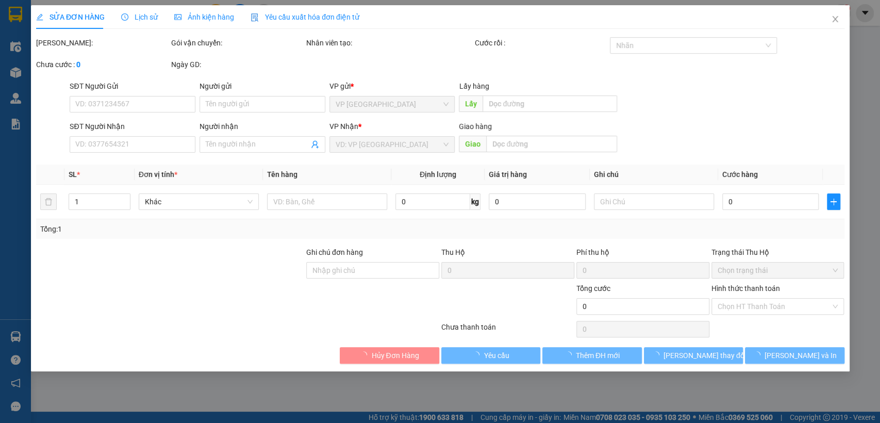
type input "0948898178"
type input "du dien thoai"
type input "50.000"
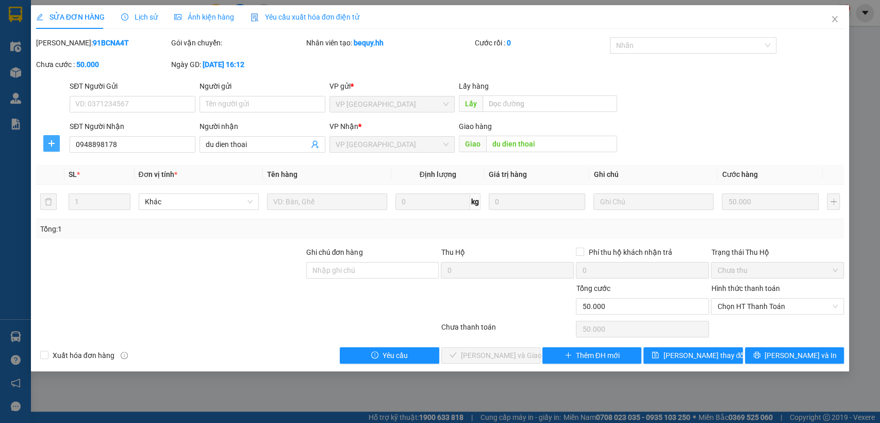
click at [54, 148] on button "button" at bounding box center [51, 143] width 16 height 16
click at [81, 182] on span "Chuyển hoàn" at bounding box center [70, 180] width 42 height 11
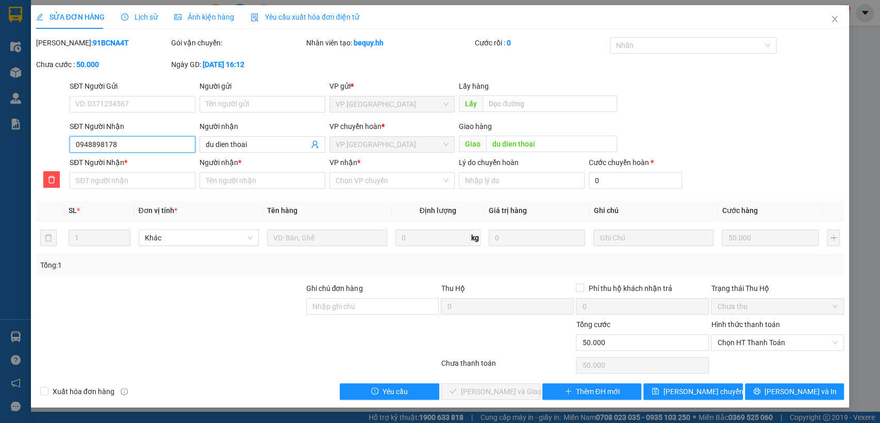
drag, startPoint x: 76, startPoint y: 141, endPoint x: 124, endPoint y: 145, distance: 47.6
click at [124, 145] on input "0948898178" at bounding box center [133, 144] width 126 height 16
paste input "0948898178"
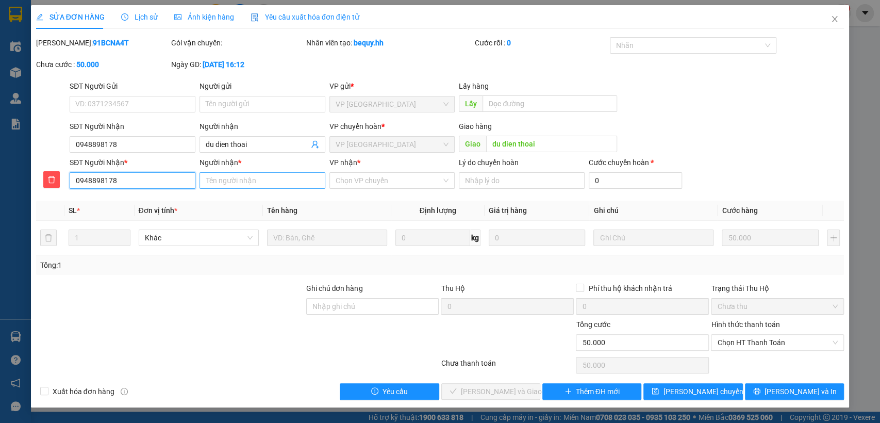
type input "0948898178"
click at [245, 178] on input "Người nhận *" at bounding box center [262, 180] width 126 height 16
type input "du"
click at [367, 182] on input "VP nhận *" at bounding box center [389, 180] width 106 height 15
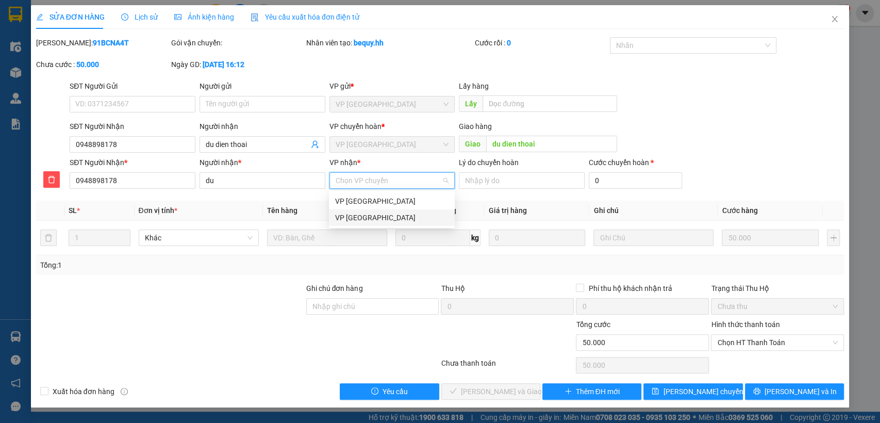
click at [384, 220] on div "VP [GEOGRAPHIC_DATA]" at bounding box center [391, 217] width 113 height 11
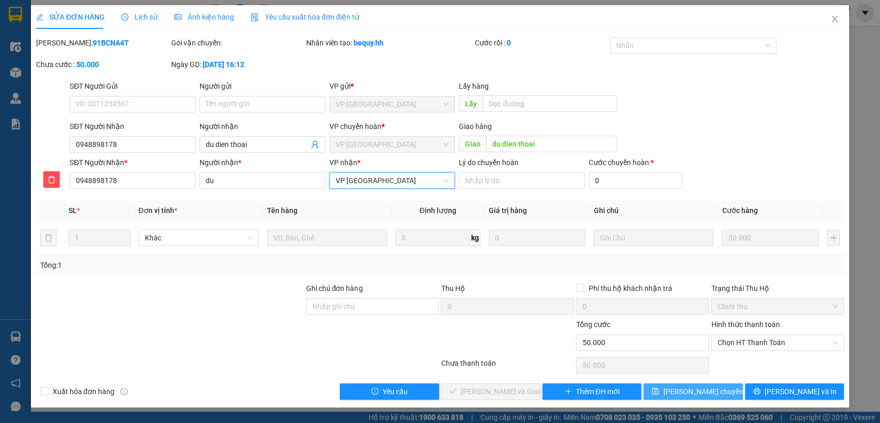
click at [674, 390] on span "[PERSON_NAME] chuyển hoàn" at bounding box center [712, 391] width 98 height 11
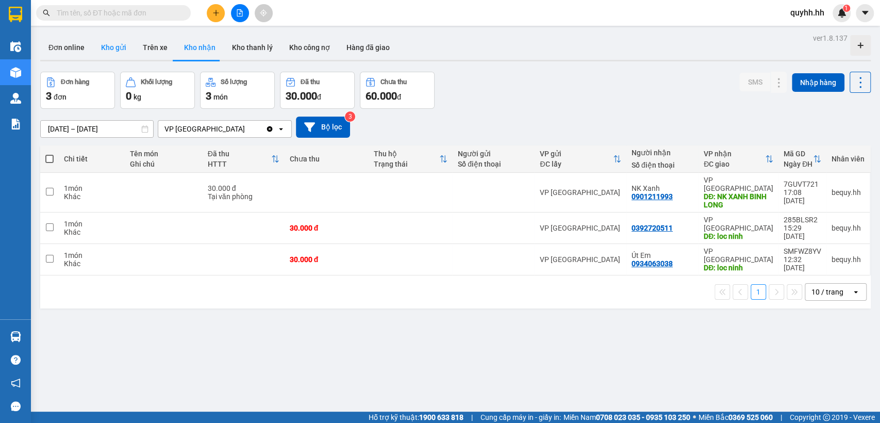
click at [119, 51] on button "Kho gửi" at bounding box center [114, 47] width 42 height 25
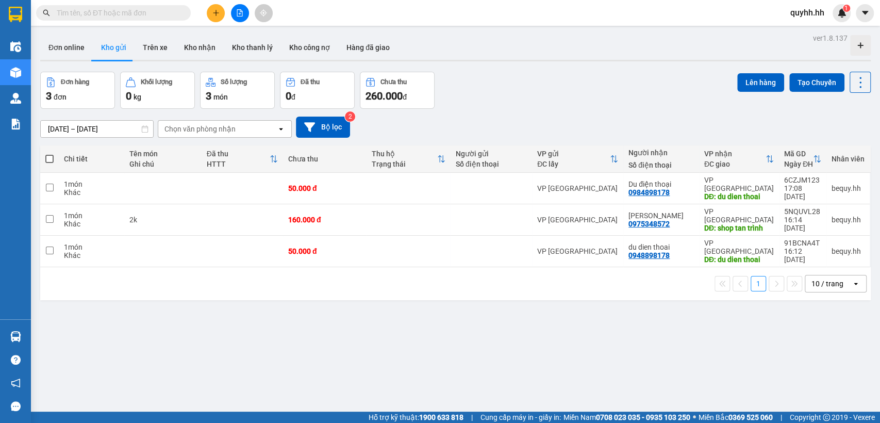
click at [51, 156] on span at bounding box center [49, 159] width 8 height 8
click at [49, 154] on input "checkbox" at bounding box center [49, 154] width 0 height 0
checkbox input "true"
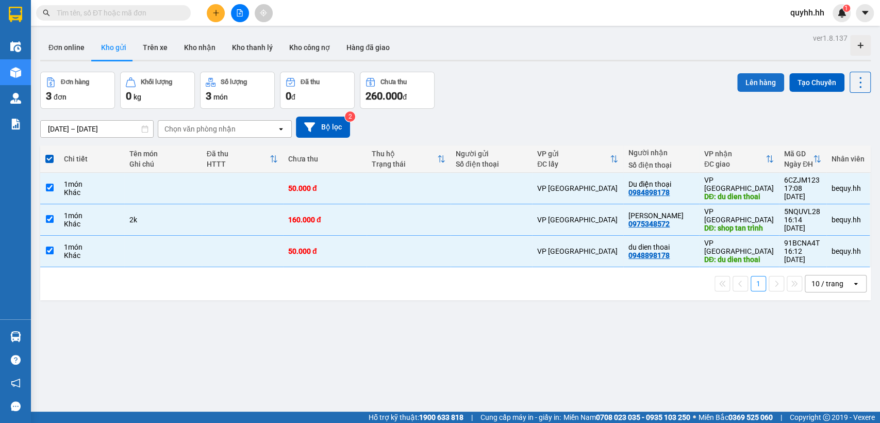
click at [746, 81] on button "Lên hàng" at bounding box center [760, 82] width 47 height 19
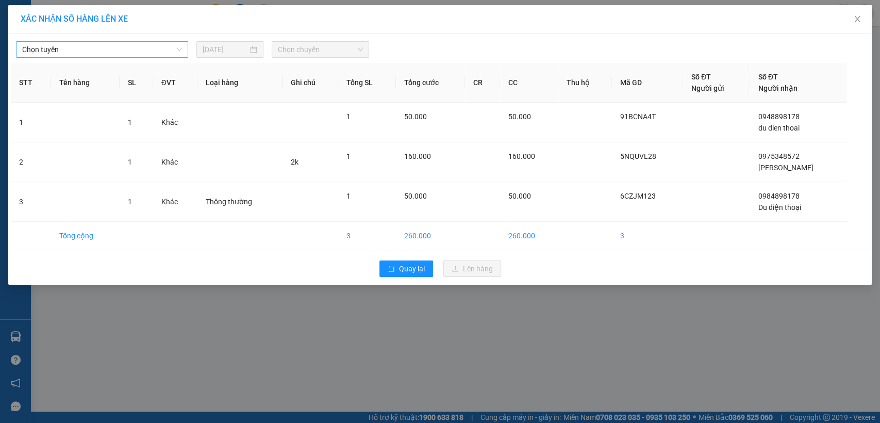
click at [181, 52] on span "Chọn tuyến" at bounding box center [102, 49] width 160 height 15
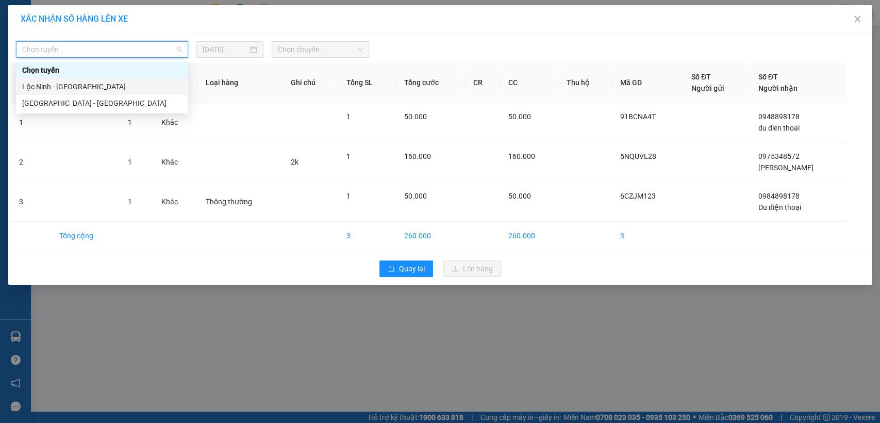
click at [55, 87] on div "Lộc Ninh - [GEOGRAPHIC_DATA]" at bounding box center [102, 86] width 160 height 11
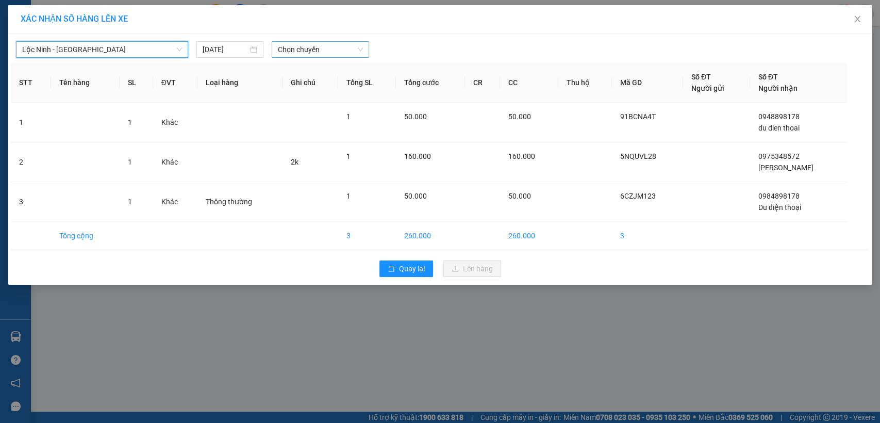
click at [331, 51] on span "Chọn chuyến" at bounding box center [320, 49] width 85 height 15
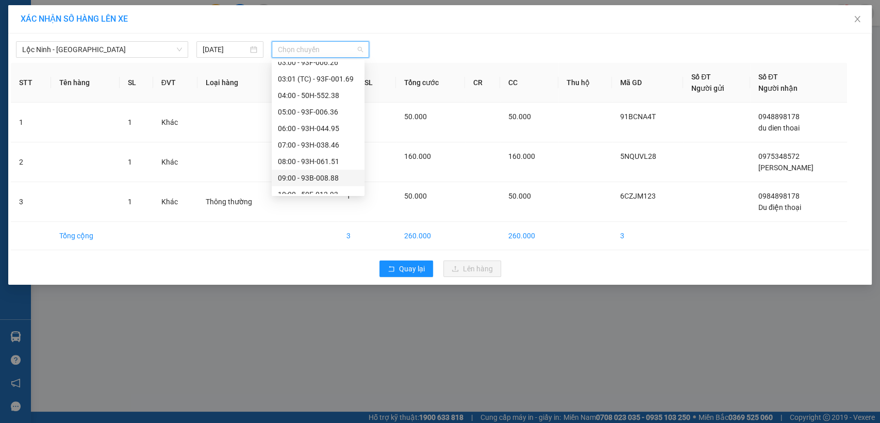
scroll to position [114, 0]
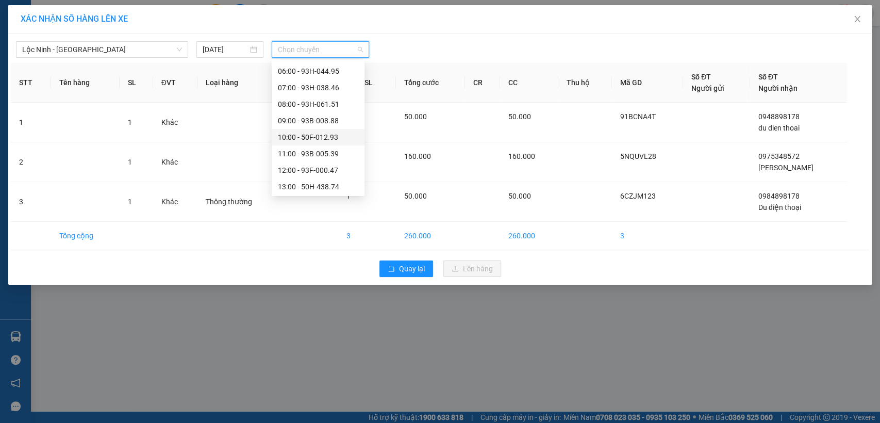
click at [315, 133] on div "10:00 - 50F-012.93" at bounding box center [318, 136] width 80 height 11
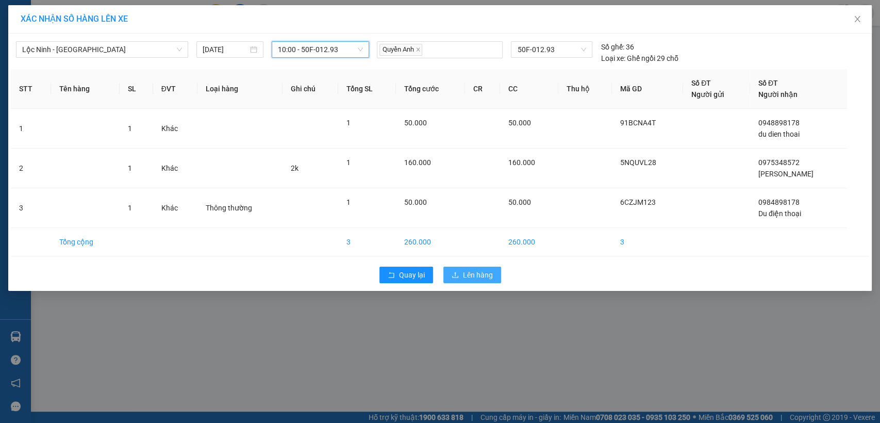
click at [479, 275] on span "Lên hàng" at bounding box center [478, 274] width 30 height 11
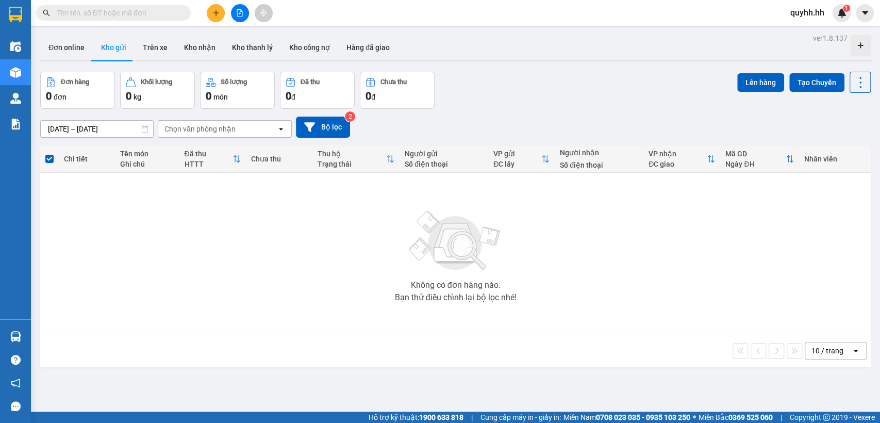
click at [814, 14] on span "quyhh.hh" at bounding box center [807, 12] width 51 height 13
click at [804, 27] on span "Đăng xuất" at bounding box center [818, 31] width 43 height 11
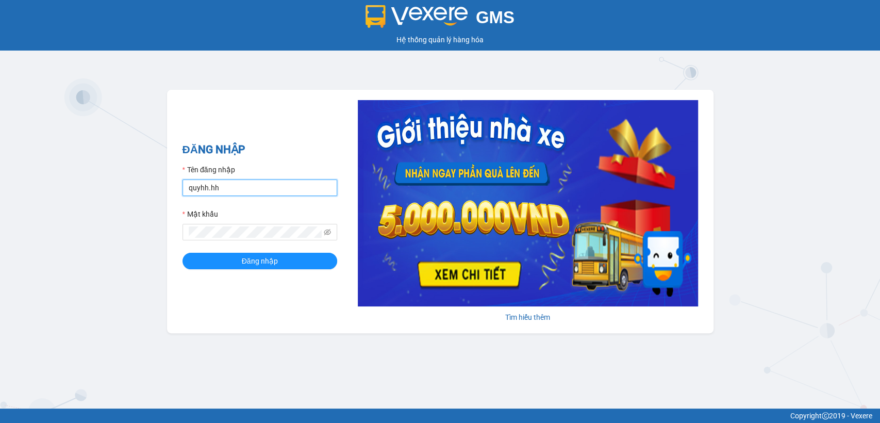
click at [239, 185] on input "quyhh.hh" at bounding box center [259, 187] width 155 height 16
type input "thuytd.hh"
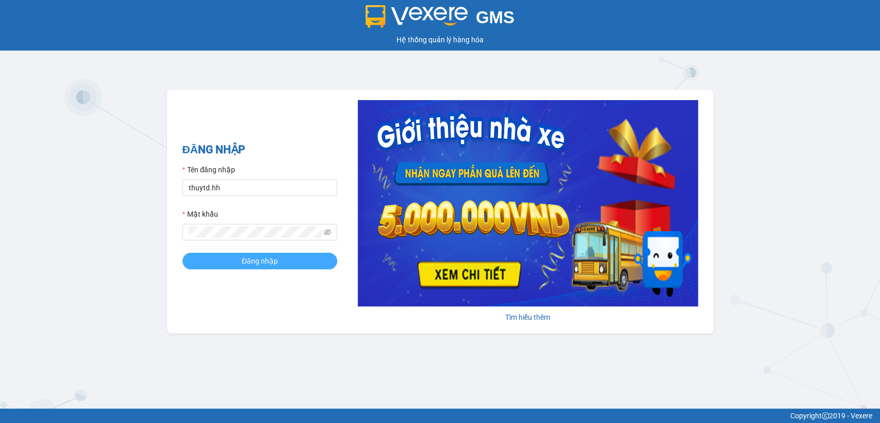
click at [207, 257] on button "Đăng nhập" at bounding box center [259, 261] width 155 height 16
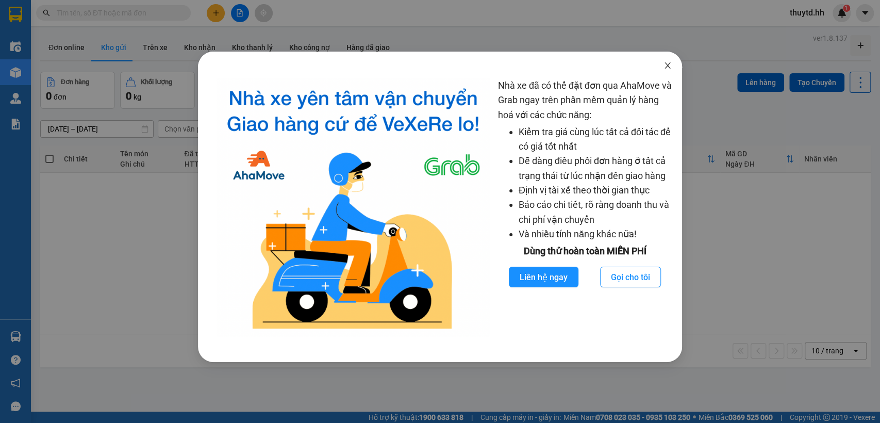
click at [664, 68] on icon "close" at bounding box center [667, 65] width 8 height 8
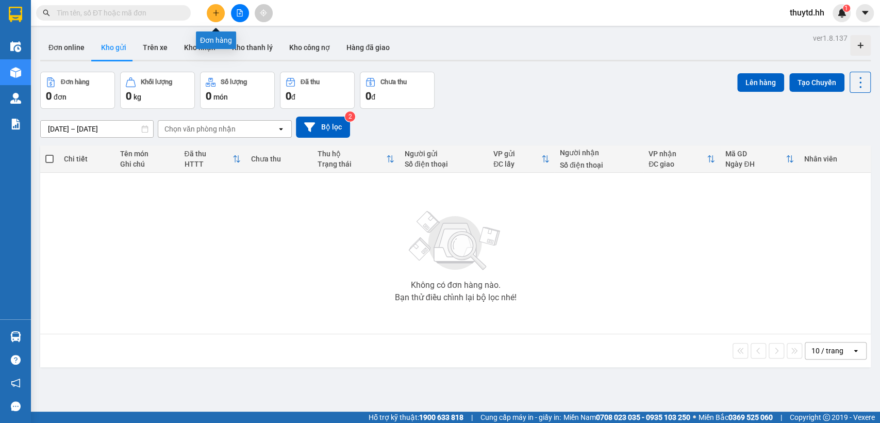
click at [216, 13] on icon "plus" at bounding box center [215, 12] width 7 height 7
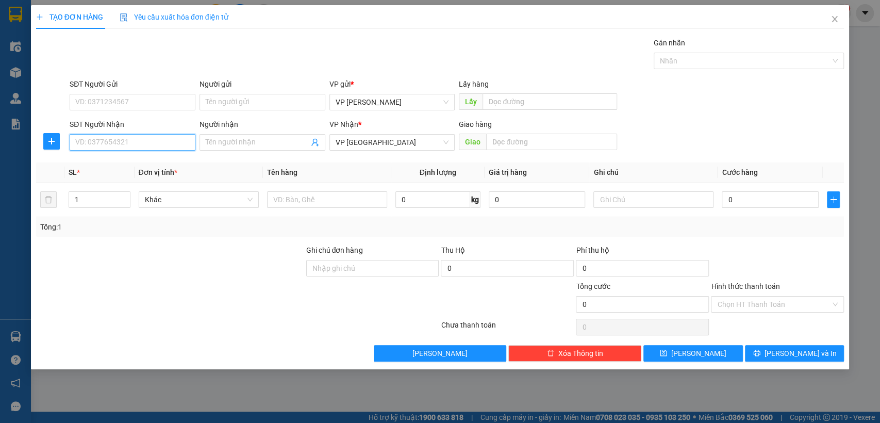
click at [140, 145] on input "SĐT Người Nhận" at bounding box center [133, 142] width 126 height 16
type input "0909755799"
click at [132, 165] on div "0909755799 - hoàng anh" at bounding box center [132, 162] width 113 height 11
type input "hoàng anh"
type input "998 âu cơ tb [croi]"
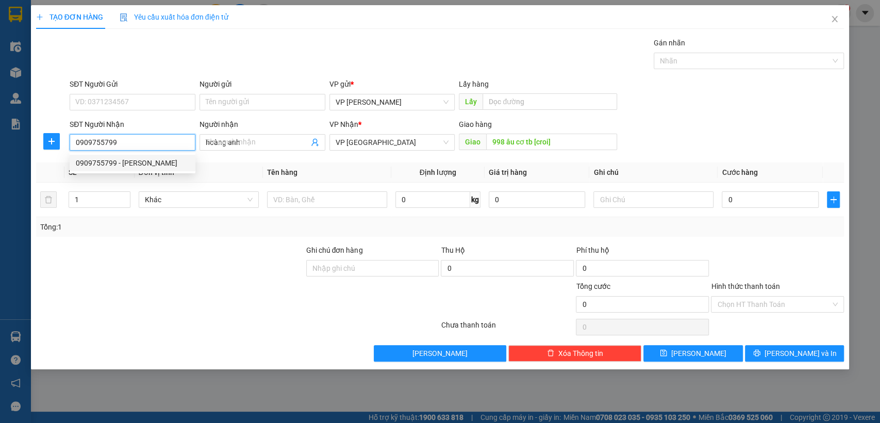
type input "30.000"
type input "0909755799"
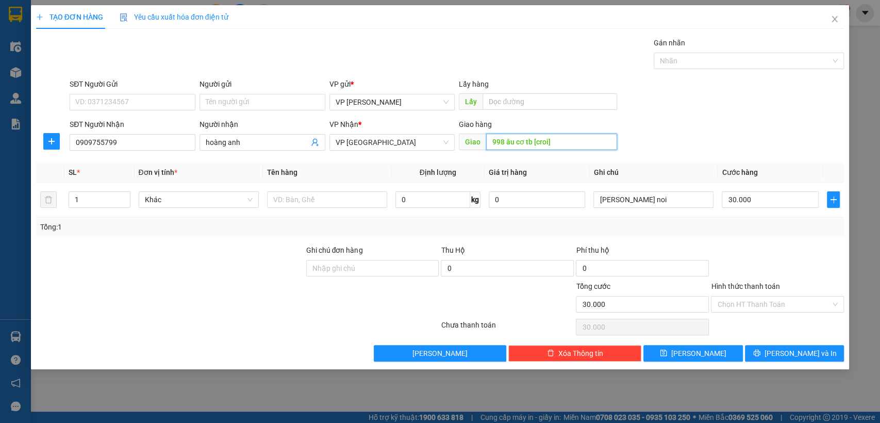
click at [581, 143] on input "998 âu cơ tb [croi]" at bounding box center [551, 142] width 131 height 16
click at [580, 142] on input "998 âu cơ tb [croi]" at bounding box center [551, 142] width 131 height 16
type input "998 âu cơ tb"
click at [667, 352] on icon "save" at bounding box center [663, 352] width 7 height 7
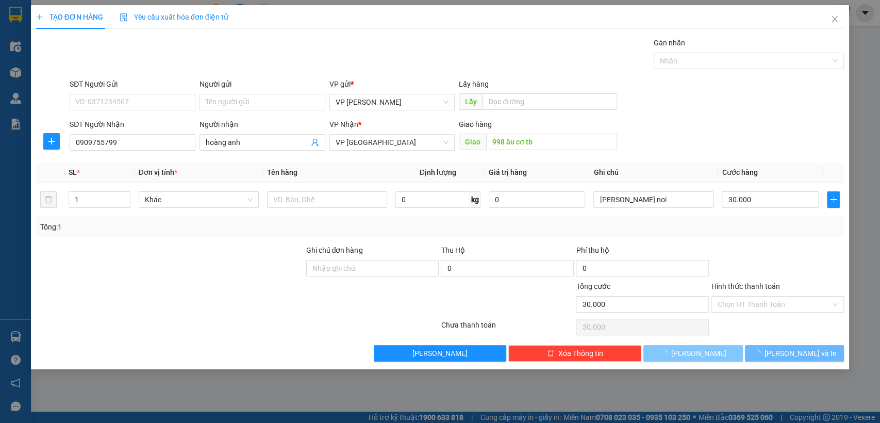
type input "0"
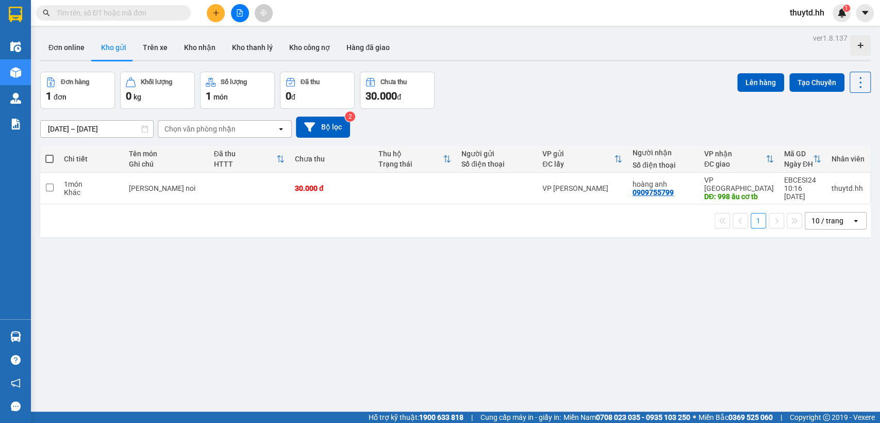
click at [49, 155] on span at bounding box center [49, 159] width 8 height 8
click at [49, 154] on input "checkbox" at bounding box center [49, 154] width 0 height 0
checkbox input "true"
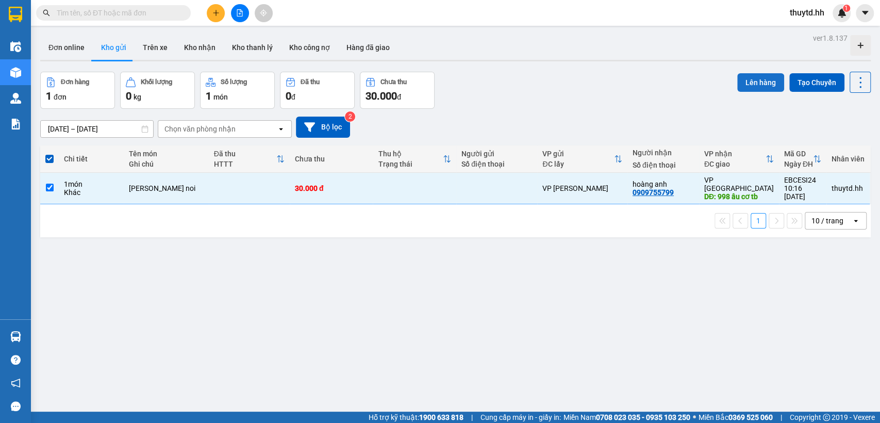
click at [761, 79] on button "Lên hàng" at bounding box center [760, 82] width 47 height 19
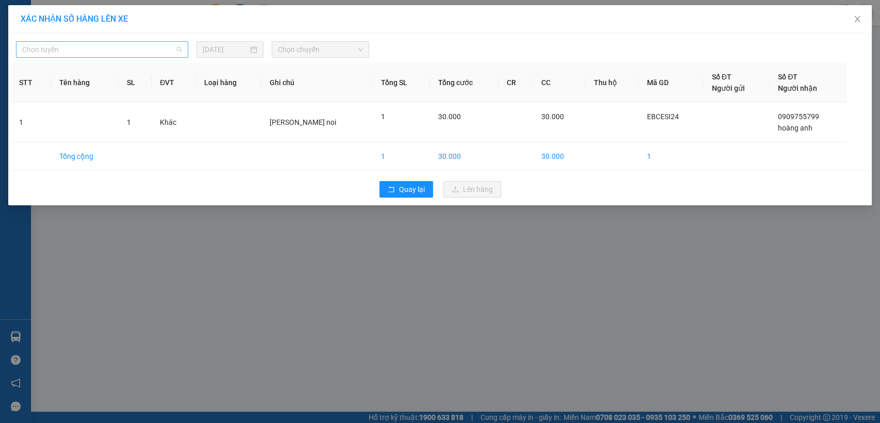
click at [151, 51] on span "Chọn tuyến" at bounding box center [102, 49] width 160 height 15
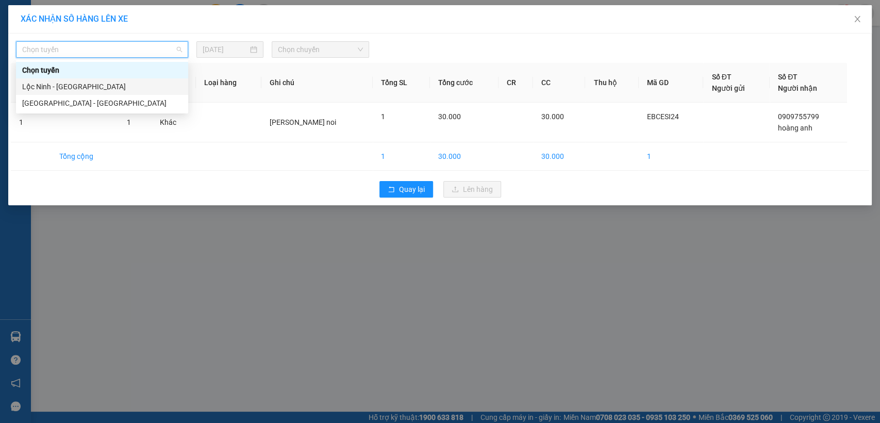
click at [71, 84] on div "Lộc Ninh - [GEOGRAPHIC_DATA]" at bounding box center [102, 86] width 160 height 11
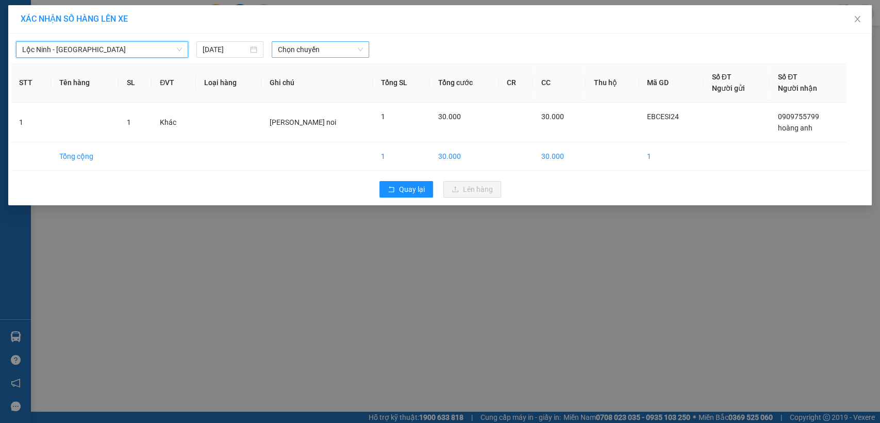
click at [321, 43] on span "Chọn chuyến" at bounding box center [320, 49] width 85 height 15
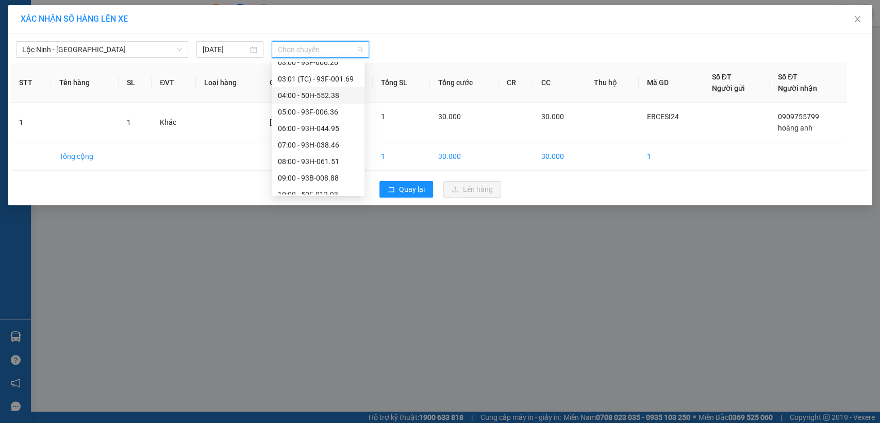
scroll to position [114, 0]
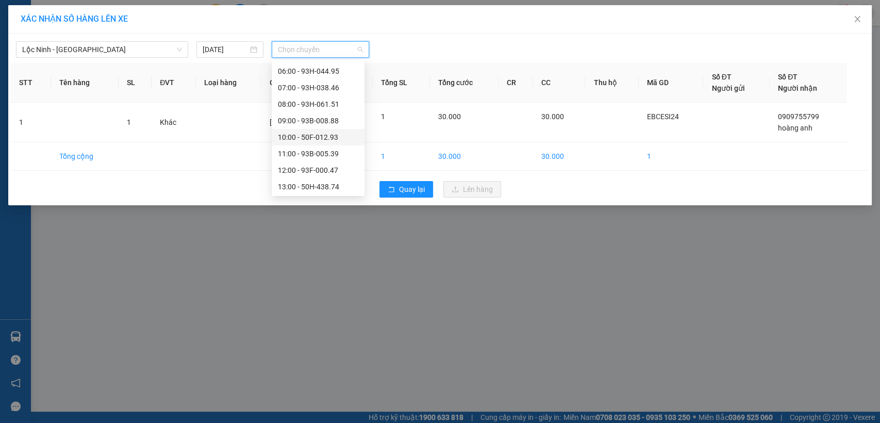
click at [318, 136] on div "10:00 - 50F-012.93" at bounding box center [318, 136] width 80 height 11
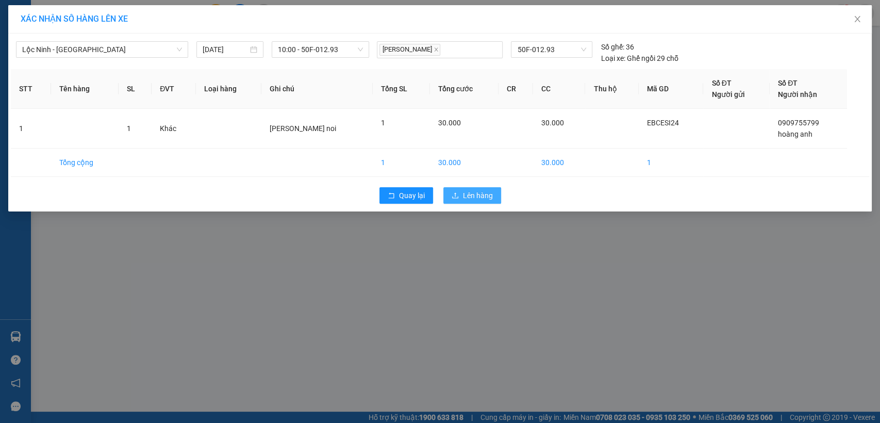
click at [465, 192] on span "Lên hàng" at bounding box center [478, 195] width 30 height 11
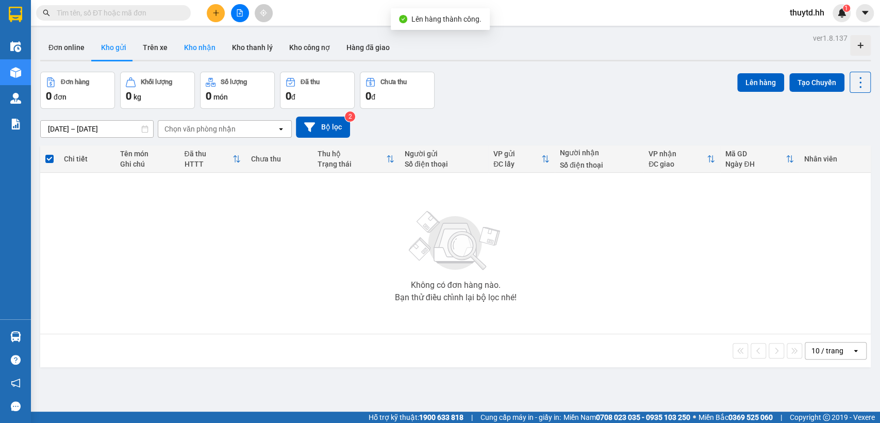
click at [196, 51] on button "Kho nhận" at bounding box center [200, 47] width 48 height 25
